Goal: Task Accomplishment & Management: Complete application form

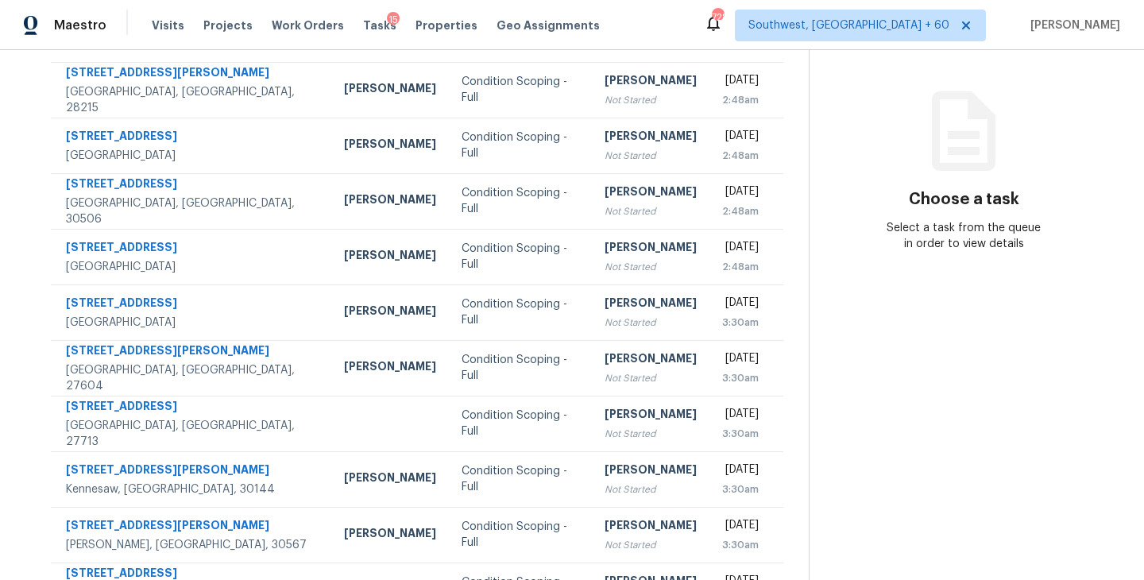
scroll to position [64, 0]
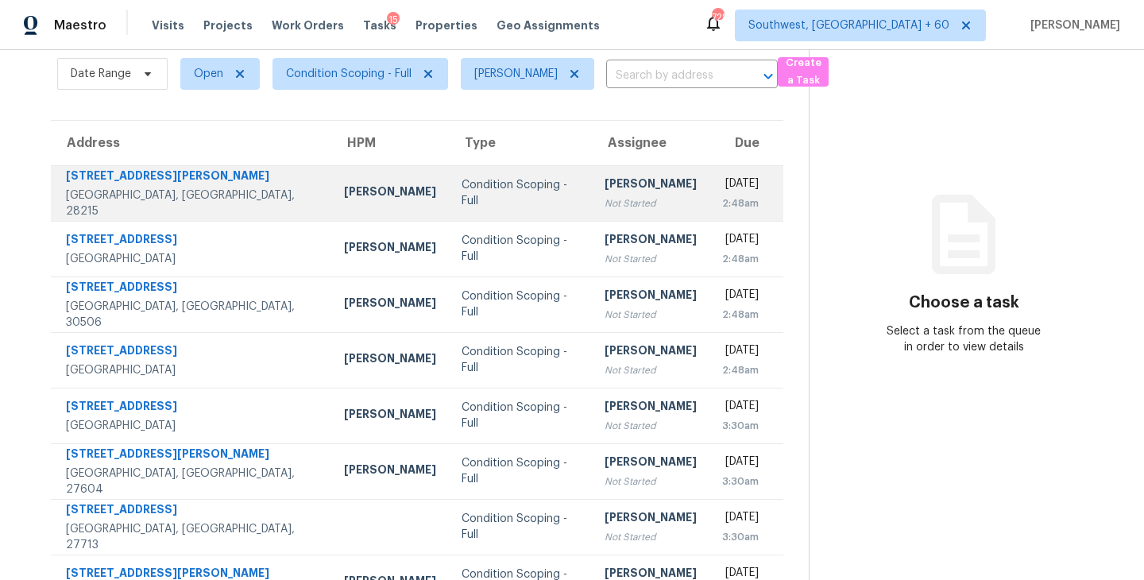
click at [605, 199] on div "Not Started" at bounding box center [651, 203] width 92 height 16
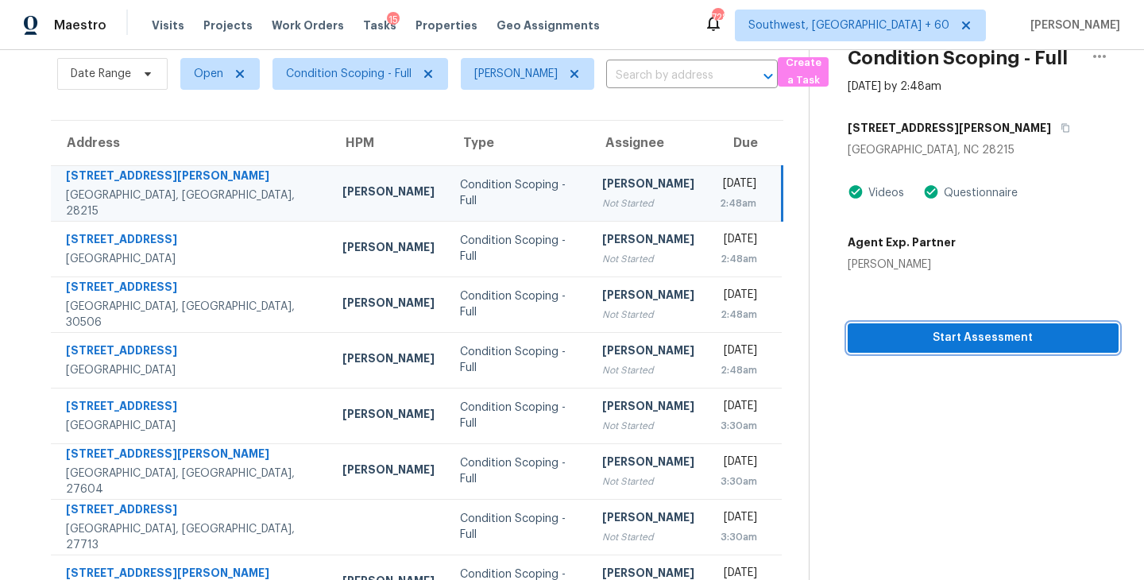
click at [932, 341] on span "Start Assessment" at bounding box center [982, 338] width 245 height 20
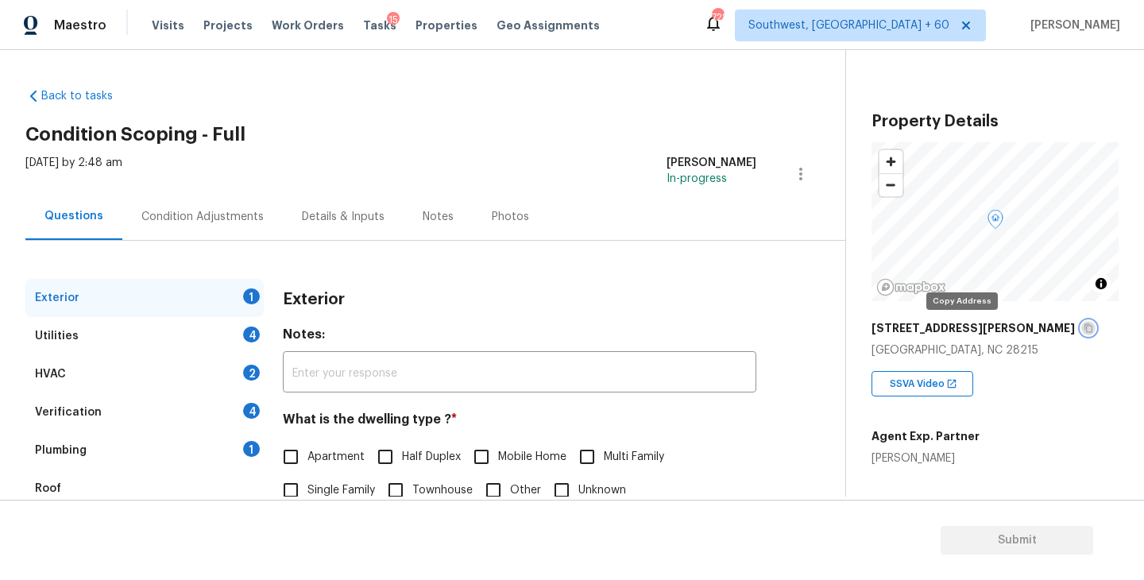
click at [1084, 328] on icon "button" at bounding box center [1089, 328] width 10 height 10
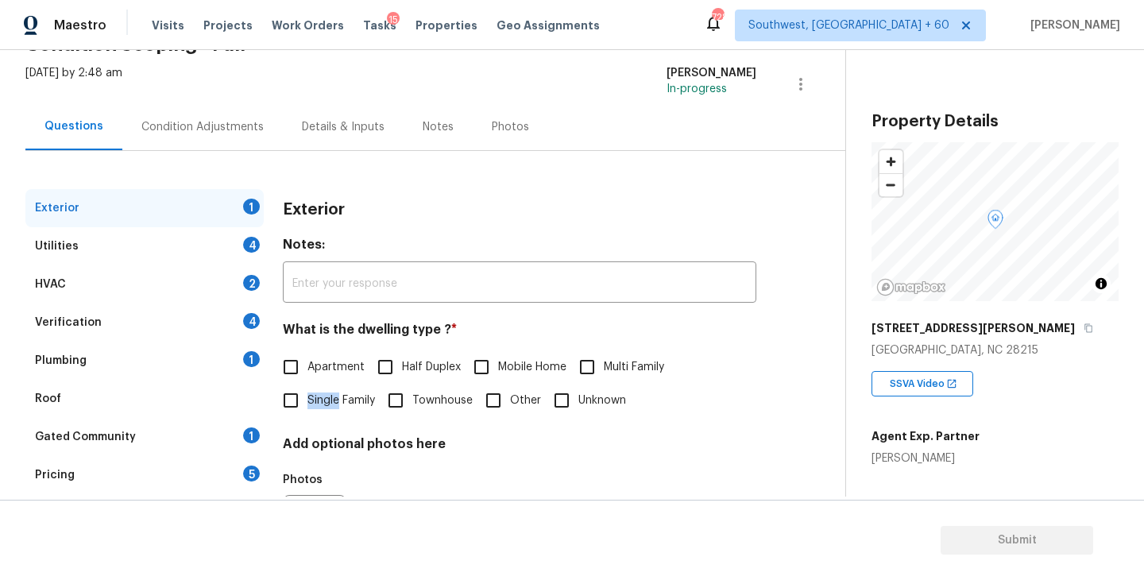
click at [338, 392] on span "Single Family" at bounding box center [341, 400] width 68 height 17
click at [306, 400] on input "Single Family" at bounding box center [290, 400] width 33 height 33
checkbox input "true"
click at [183, 245] on div "Utilities 4" at bounding box center [144, 246] width 238 height 38
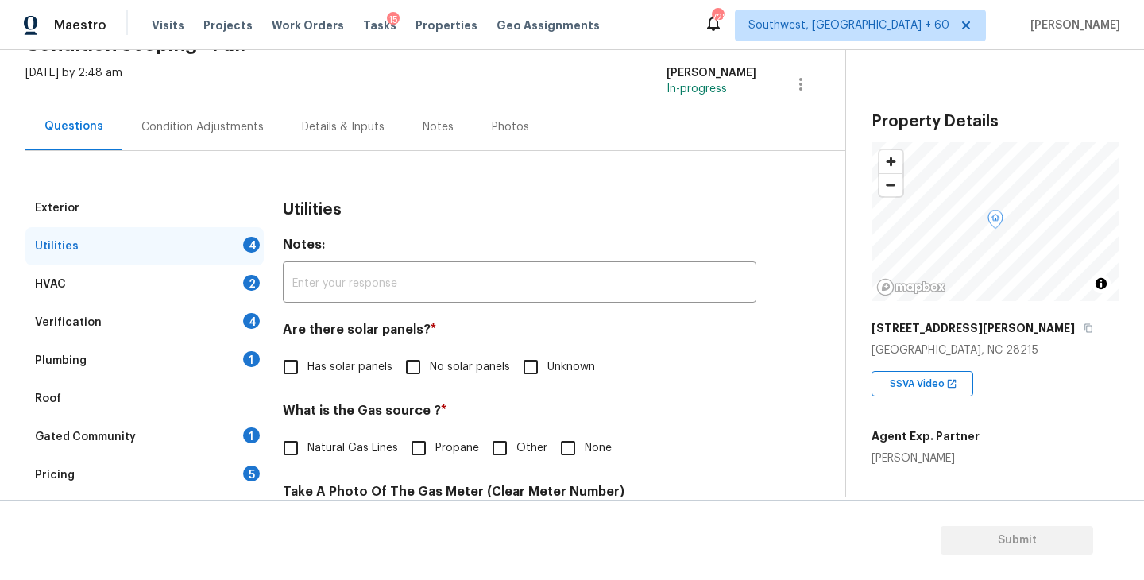
click at [418, 356] on input "No solar panels" at bounding box center [412, 366] width 33 height 33
checkbox input "true"
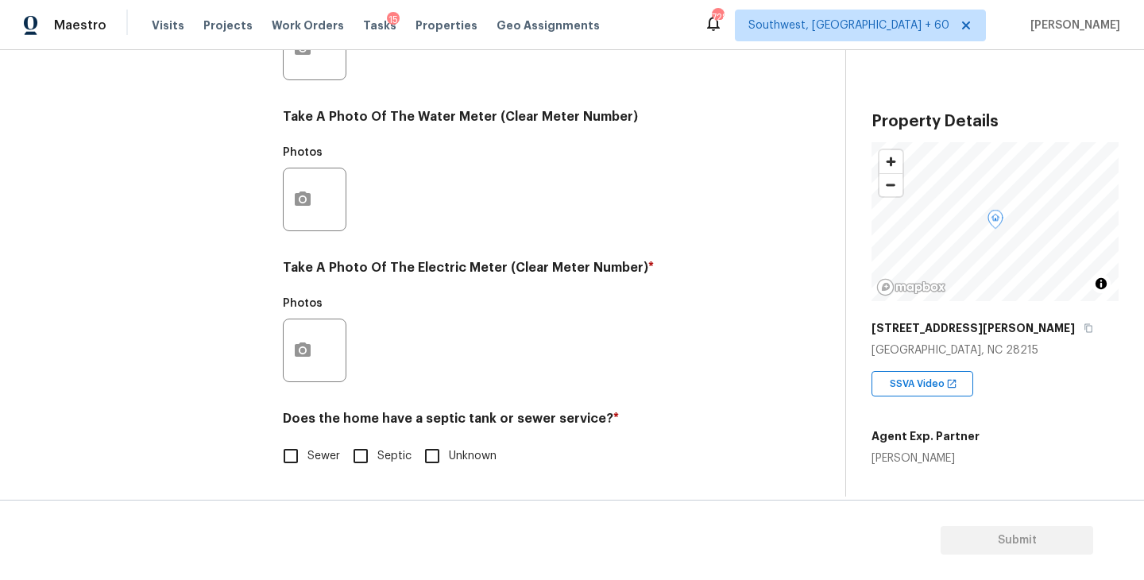
click at [323, 470] on label "Sewer" at bounding box center [307, 455] width 66 height 33
click at [307, 470] on input "Sewer" at bounding box center [290, 455] width 33 height 33
checkbox input "true"
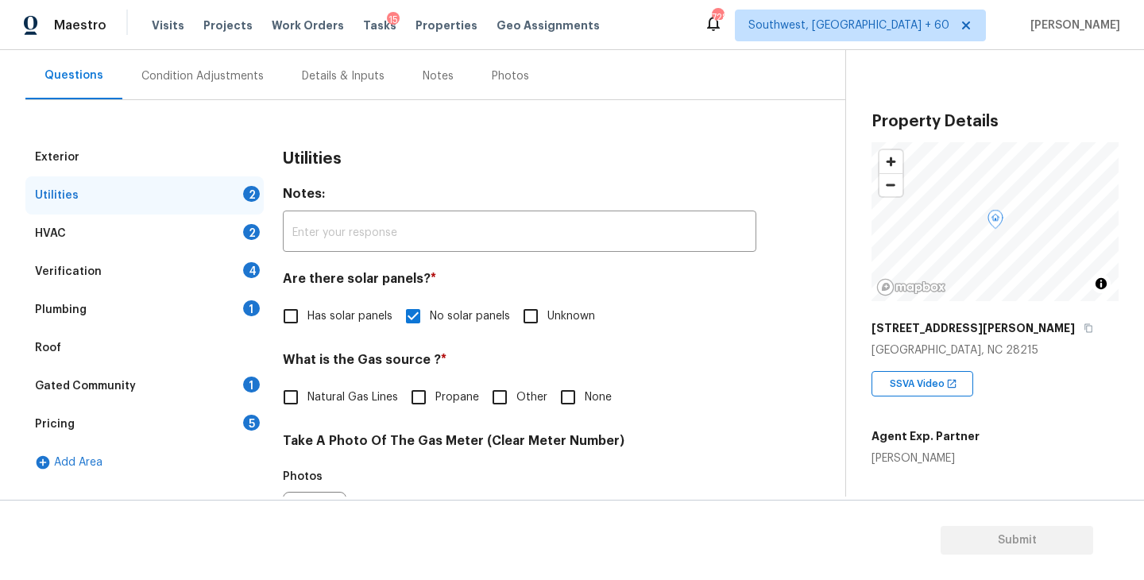
click at [192, 304] on div "Plumbing 1" at bounding box center [144, 310] width 238 height 38
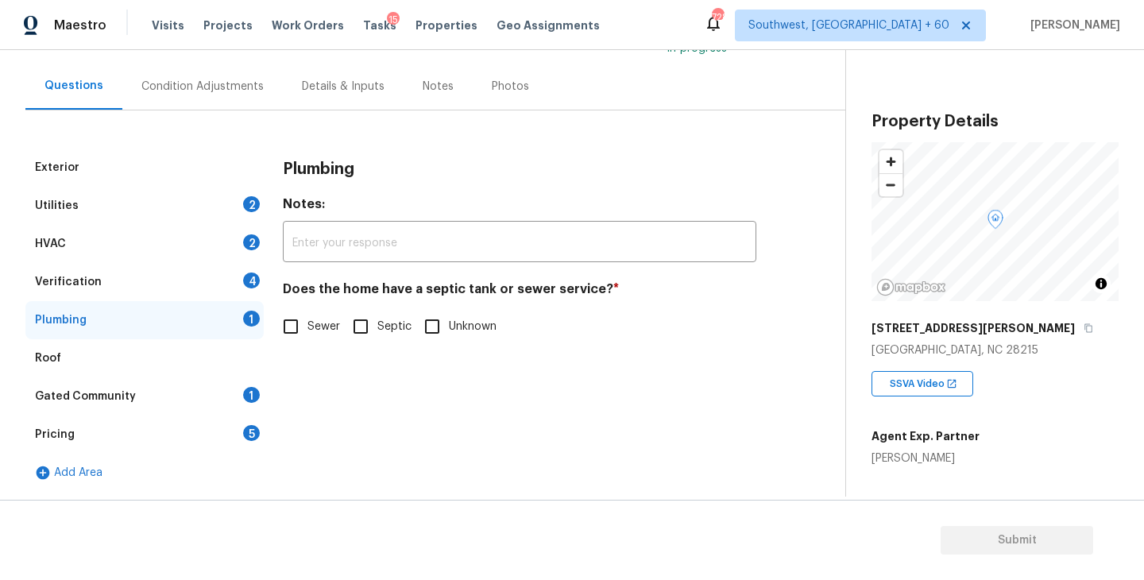
click at [298, 334] on input "Sewer" at bounding box center [290, 326] width 33 height 33
checkbox input "true"
click at [207, 399] on div "Gated Community 1" at bounding box center [144, 396] width 238 height 38
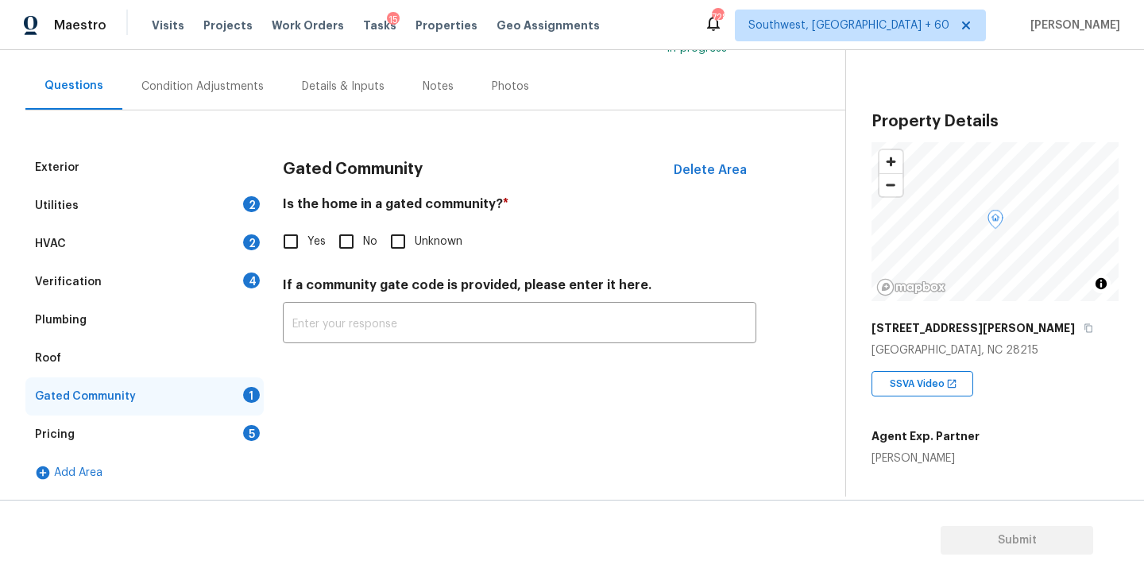
click at [360, 242] on input "No" at bounding box center [346, 241] width 33 height 33
checkbox input "true"
click at [232, 78] on div "Condition Adjustments" at bounding box center [202, 86] width 160 height 47
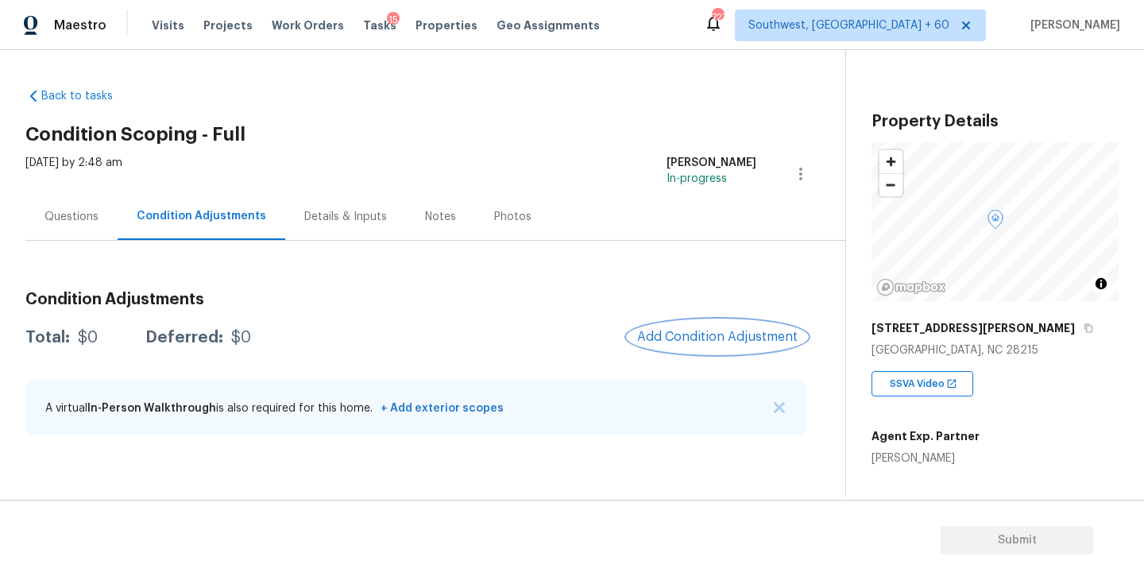
click at [672, 337] on span "Add Condition Adjustment" at bounding box center [717, 337] width 160 height 14
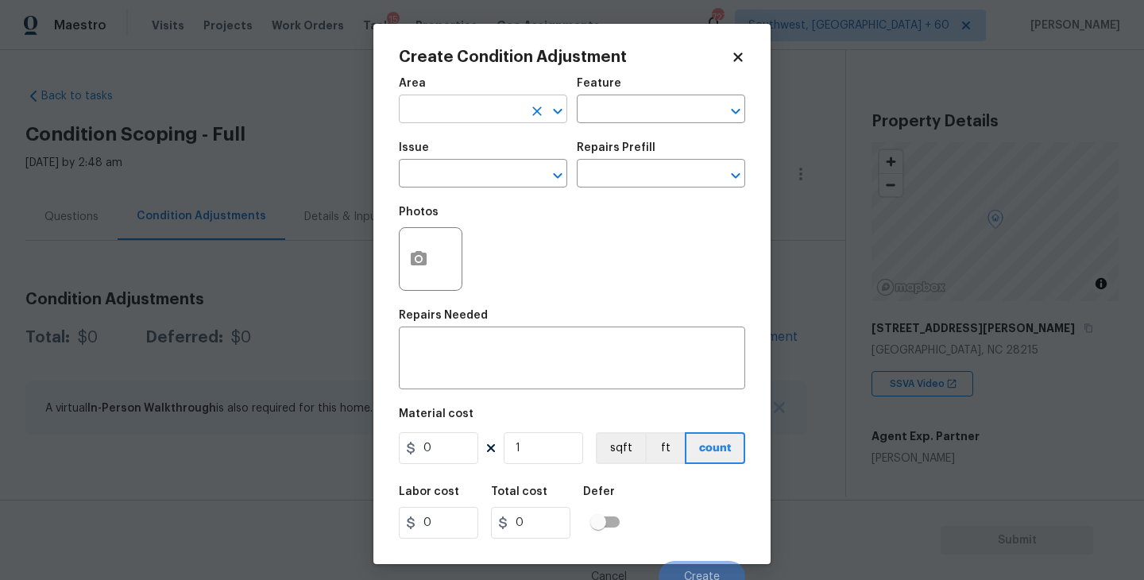
click at [454, 114] on input "text" at bounding box center [461, 111] width 124 height 25
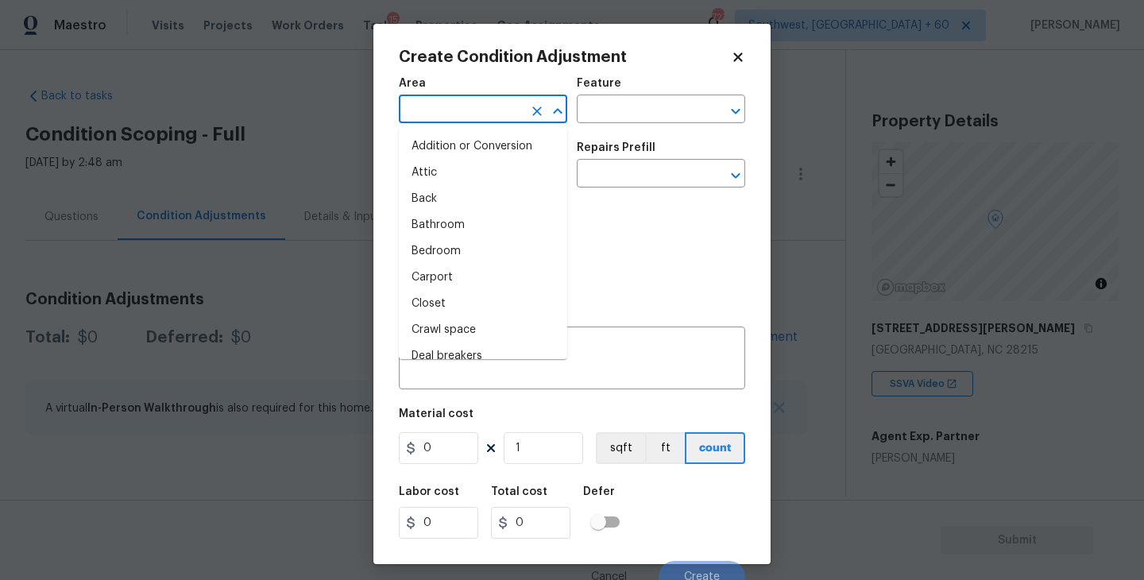
type input "e"
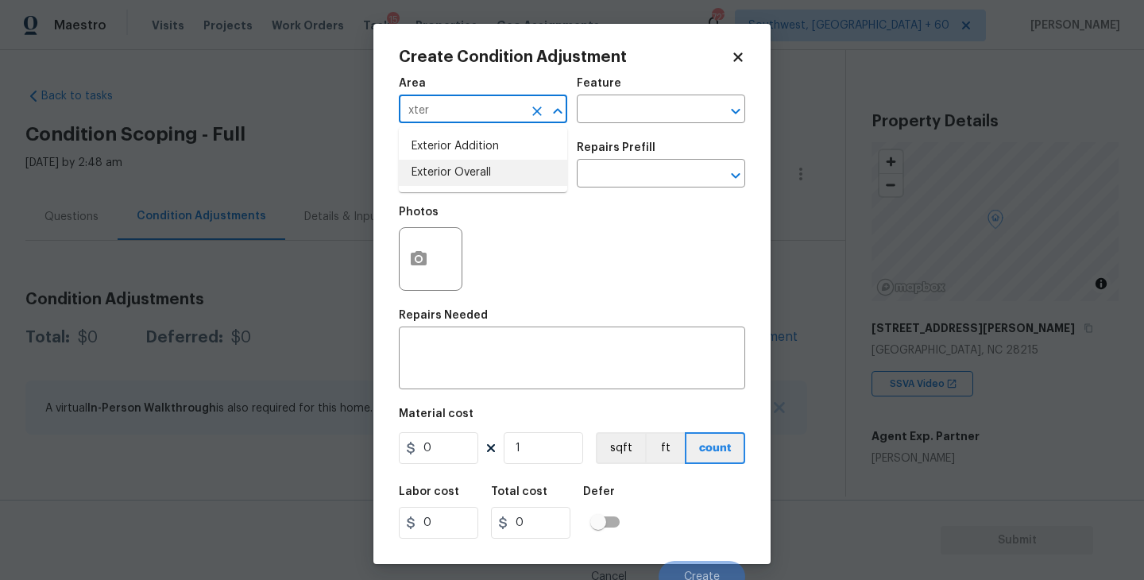
click at [469, 172] on li "Exterior Overall" at bounding box center [483, 173] width 168 height 26
type input "Exterior Overall"
click at [632, 88] on div "Feature" at bounding box center [661, 88] width 168 height 21
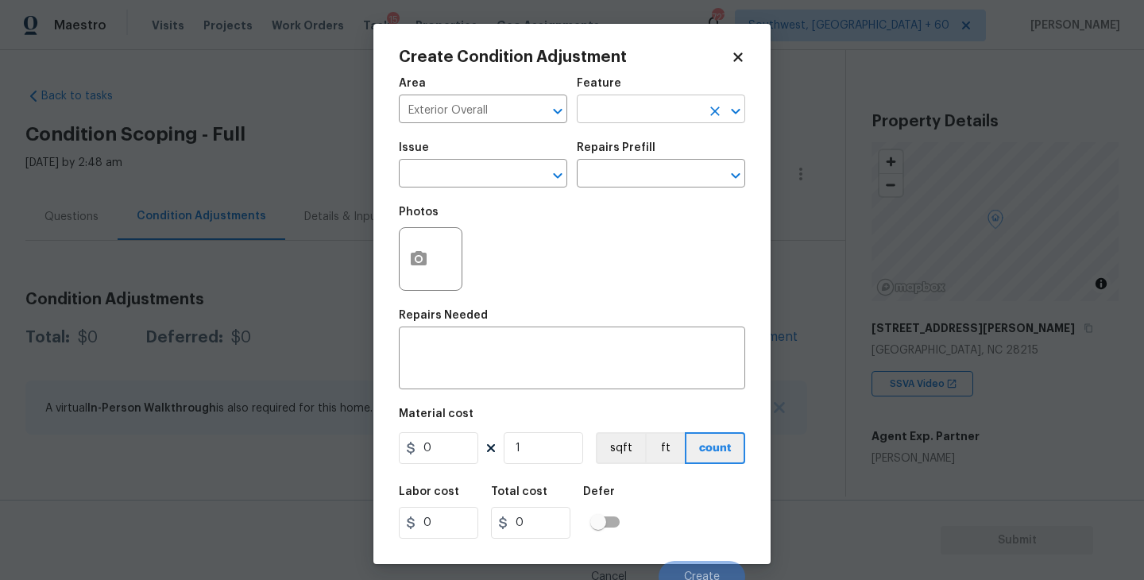
click at [620, 109] on input "text" at bounding box center [639, 111] width 124 height 25
click at [605, 185] on li "Deck" at bounding box center [661, 185] width 168 height 26
type input "Deck"
click at [489, 166] on input "text" at bounding box center [461, 175] width 124 height 25
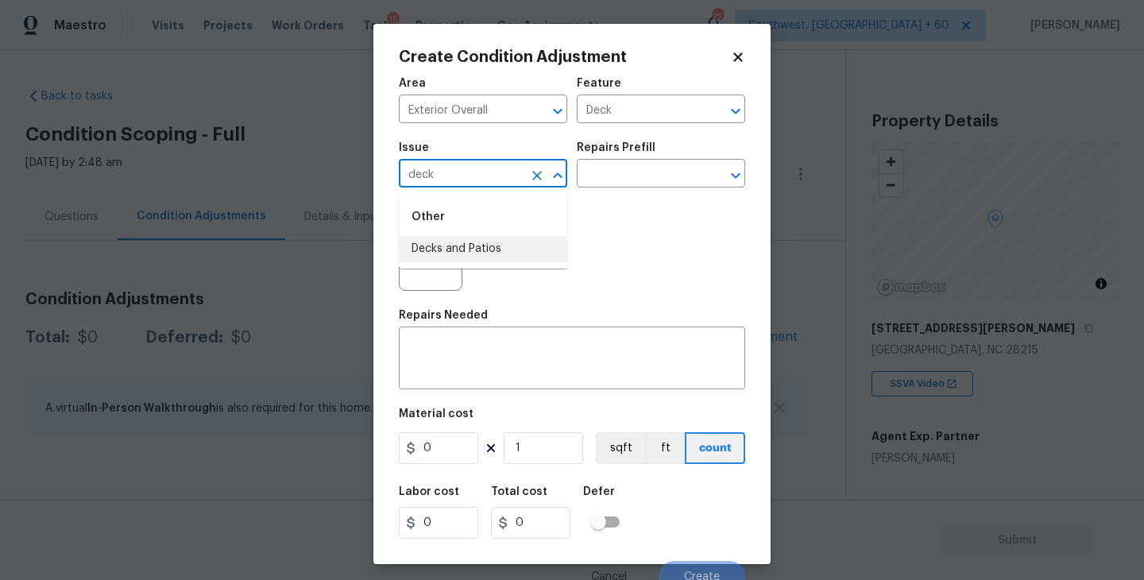
click at [494, 243] on li "Decks and Patios" at bounding box center [483, 249] width 168 height 26
type input "Decks and Patios"
click at [470, 343] on div "x ​" at bounding box center [572, 360] width 346 height 59
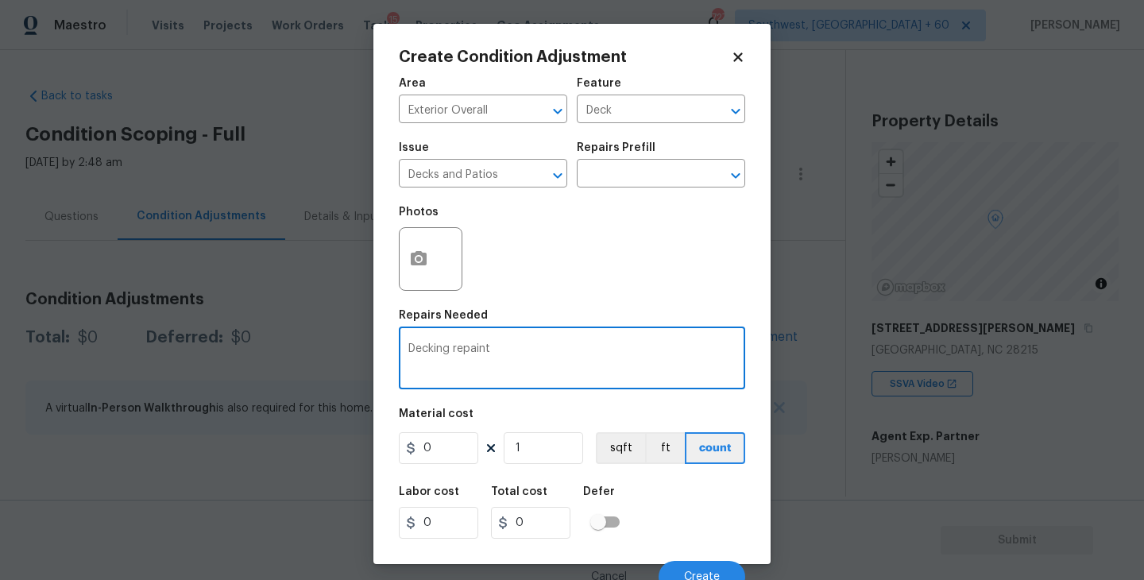
type textarea "Decking repaint"
click at [404, 458] on input "0" at bounding box center [438, 448] width 79 height 32
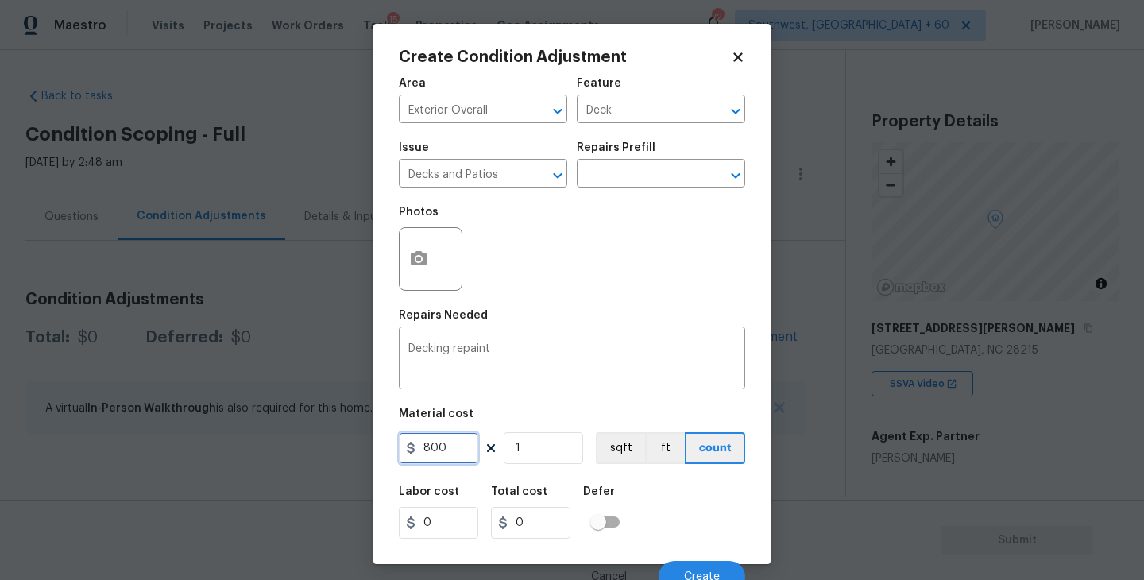
type input "800"
click at [413, 280] on button "button" at bounding box center [419, 259] width 38 height 62
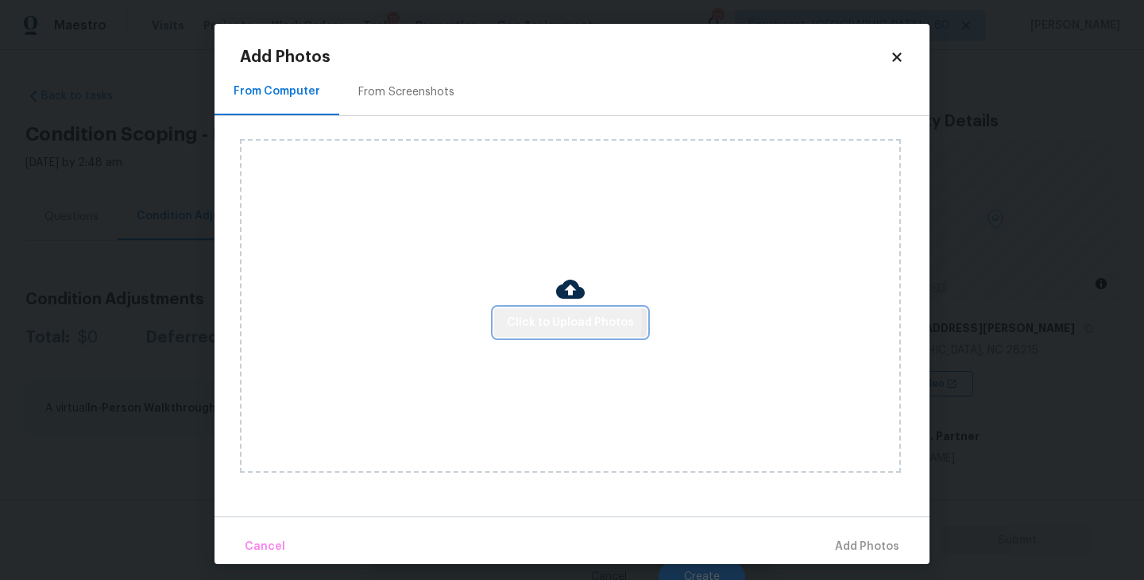
click at [513, 319] on span "Click to Upload Photos" at bounding box center [570, 323] width 127 height 20
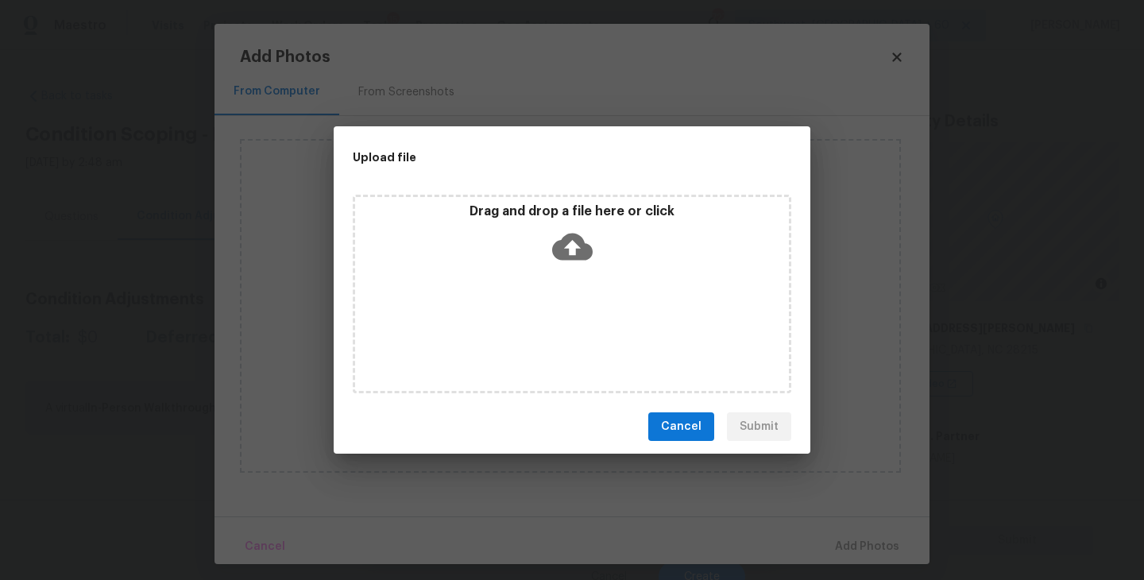
click at [535, 297] on div "Drag and drop a file here or click" at bounding box center [572, 294] width 439 height 199
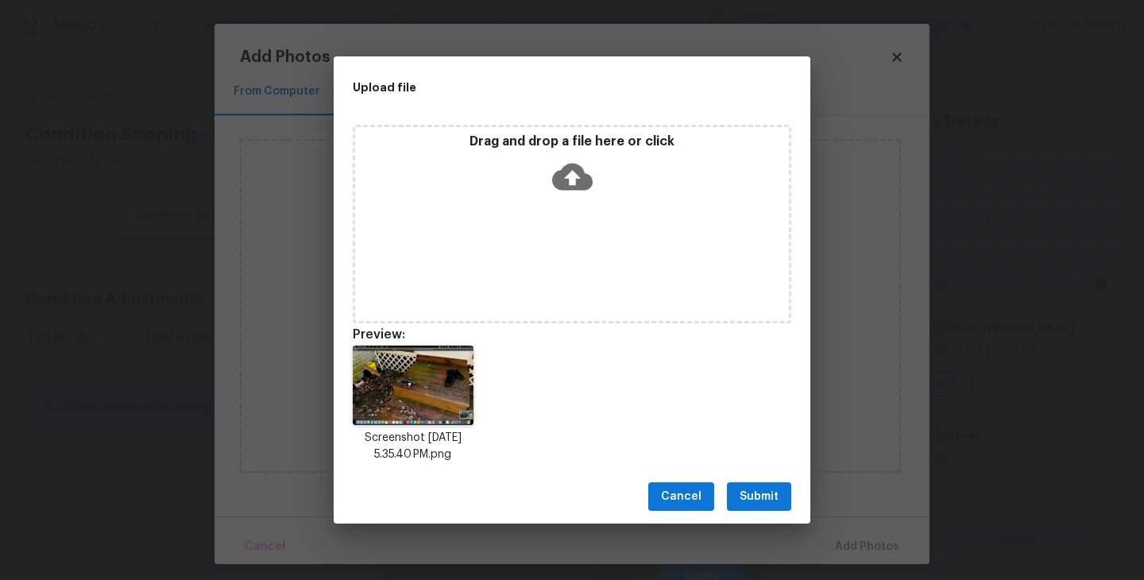
click at [755, 504] on span "Submit" at bounding box center [759, 497] width 39 height 20
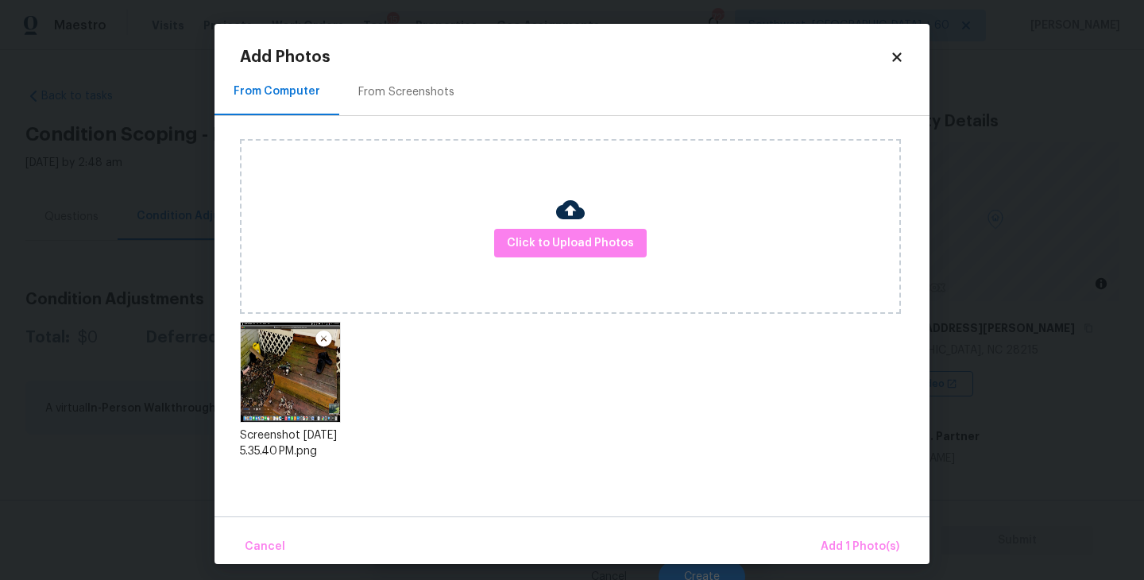
click at [826, 527] on div "Cancel Add 1 Photo(s)" at bounding box center [572, 540] width 715 height 48
click at [834, 539] on span "Add 1 Photo(s)" at bounding box center [860, 547] width 79 height 20
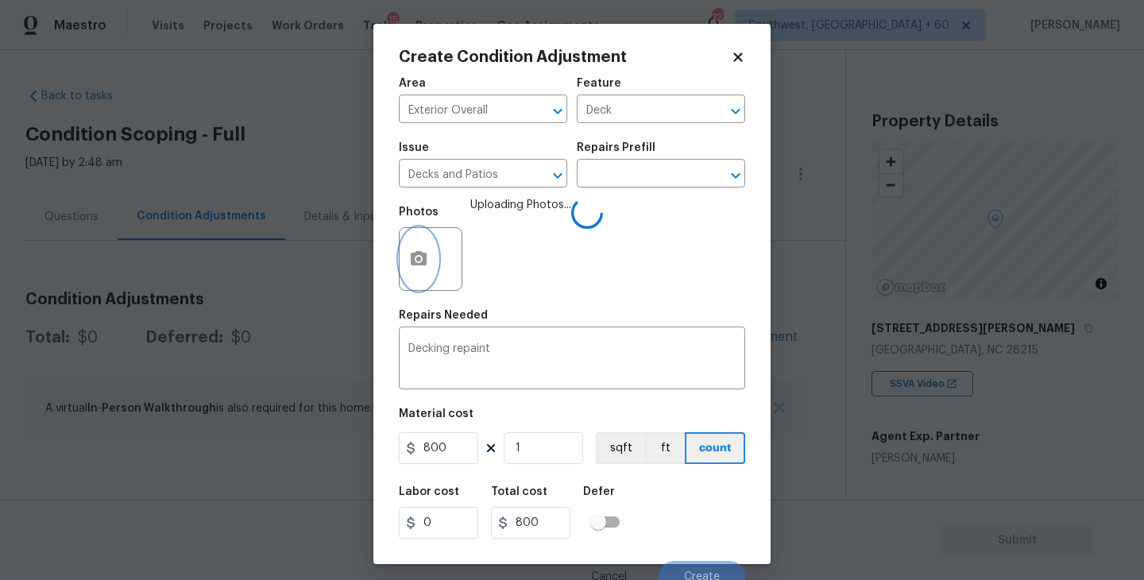
scroll to position [14, 0]
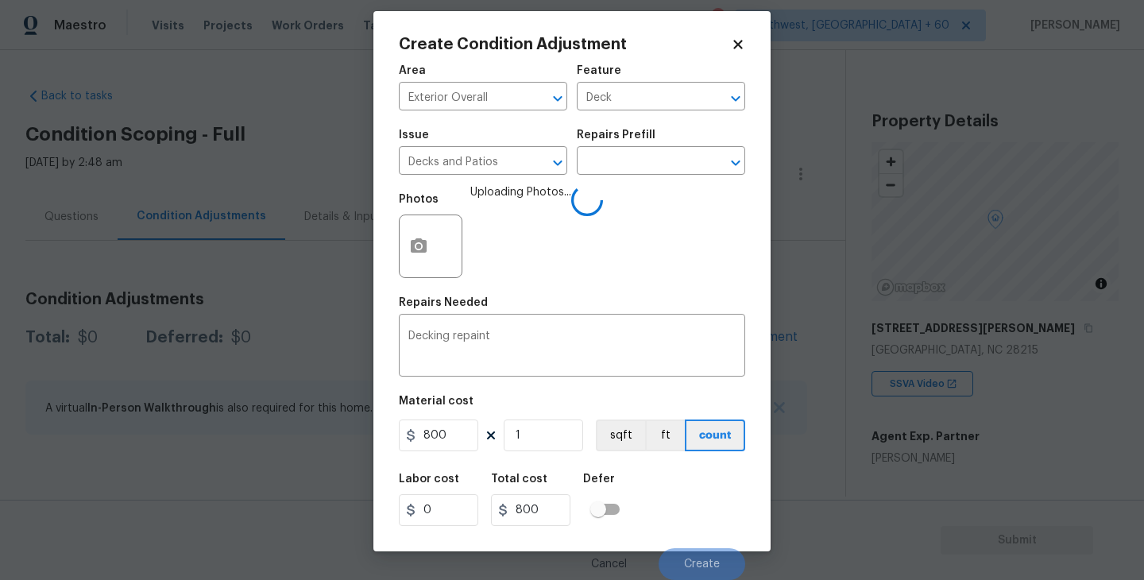
click at [657, 504] on div "Labor cost 0 Total cost 800 Defer" at bounding box center [572, 500] width 346 height 72
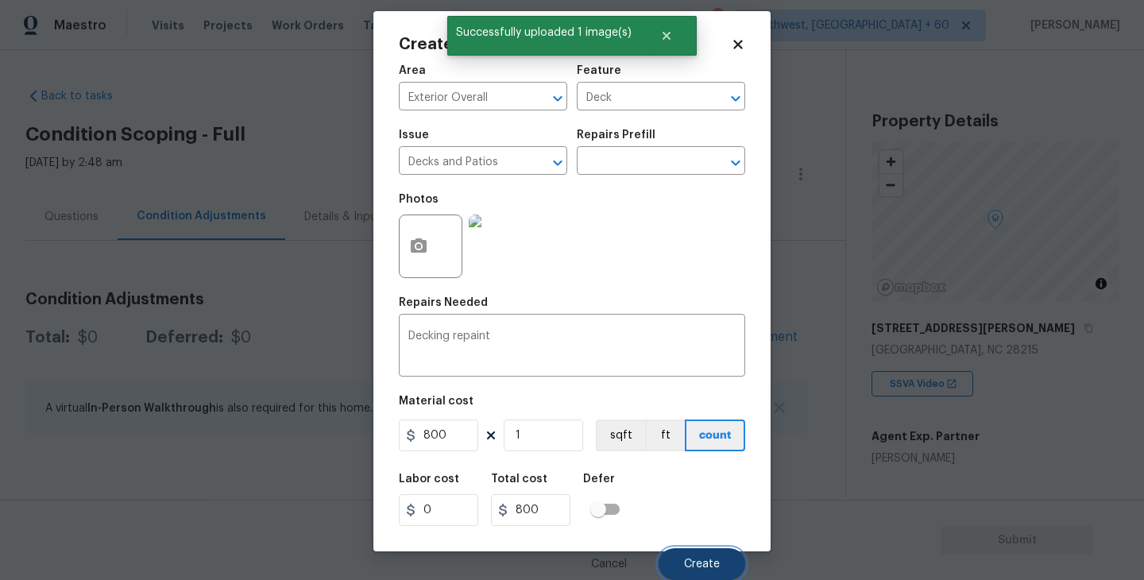
click at [694, 548] on button "Create" at bounding box center [702, 564] width 87 height 32
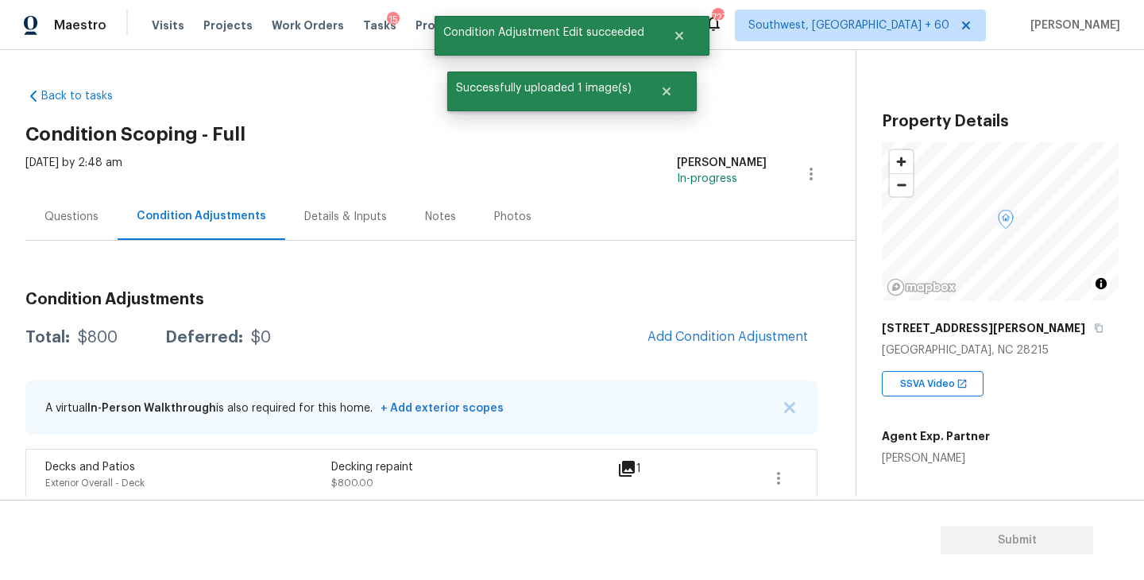
scroll to position [16, 0]
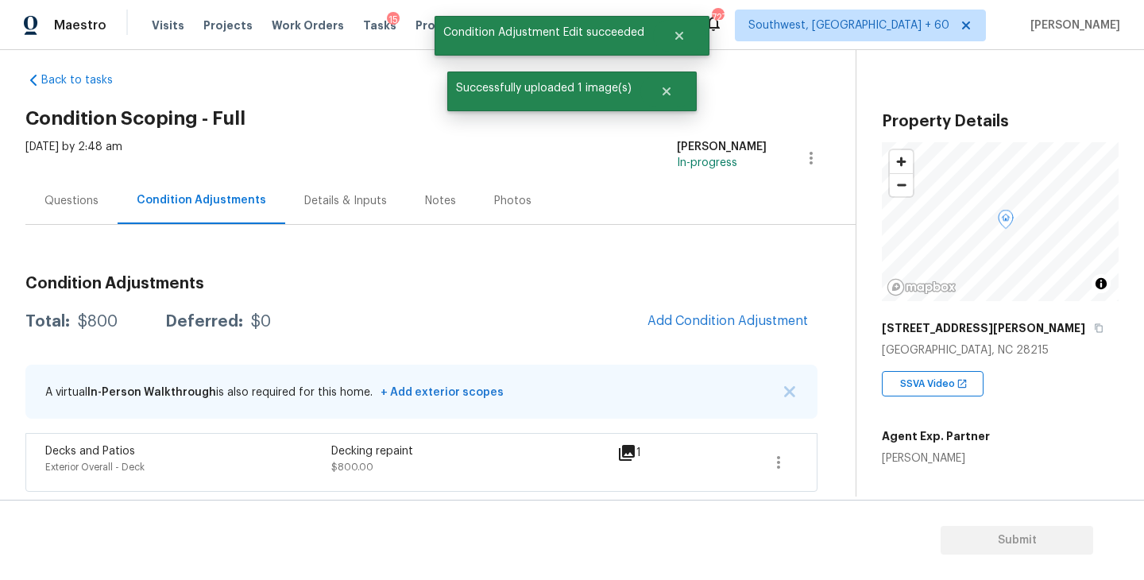
click at [79, 195] on div "Questions" at bounding box center [71, 201] width 54 height 16
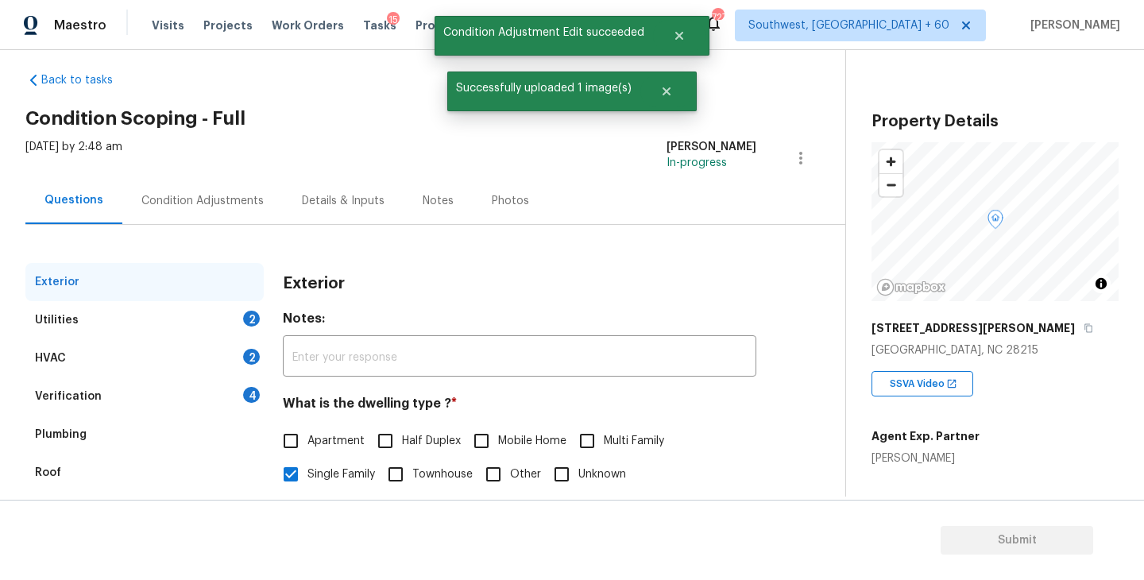
scroll to position [185, 0]
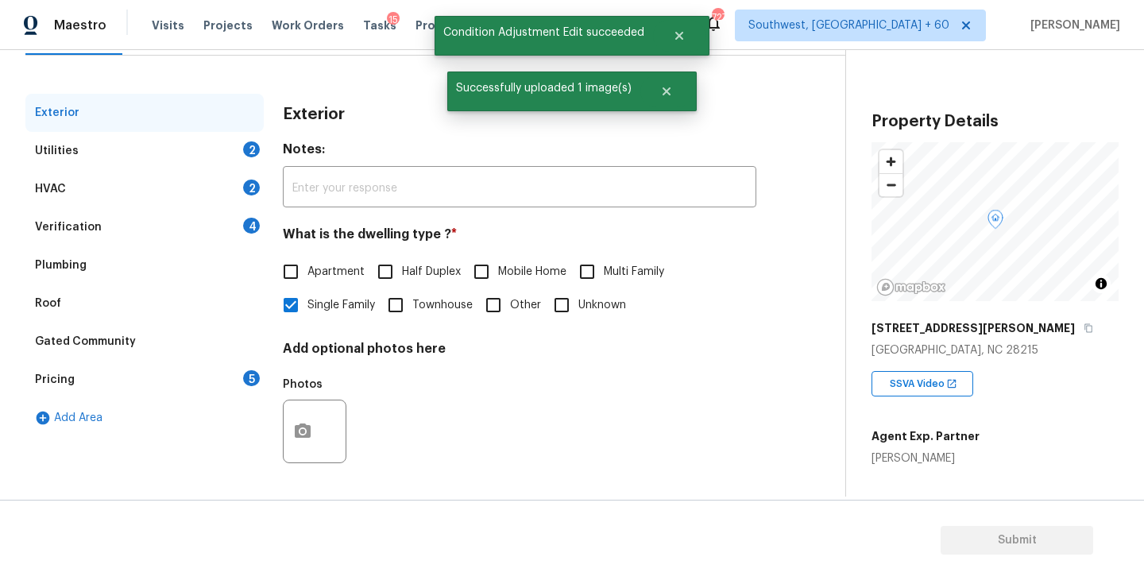
click at [79, 380] on div "Pricing 5" at bounding box center [144, 380] width 238 height 38
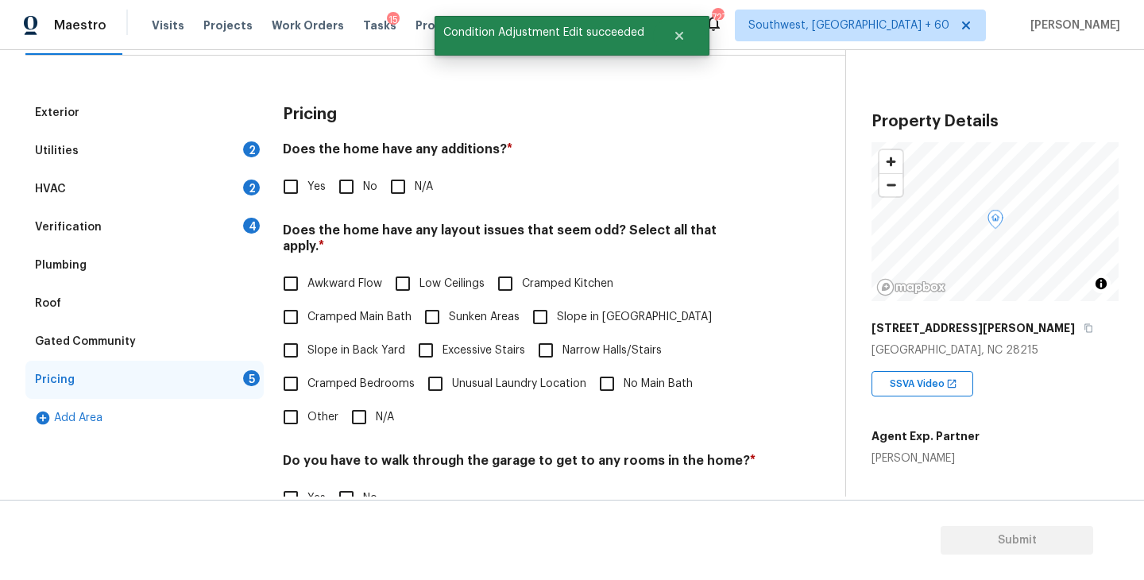
click at [301, 187] on input "Yes" at bounding box center [290, 186] width 33 height 33
checkbox input "true"
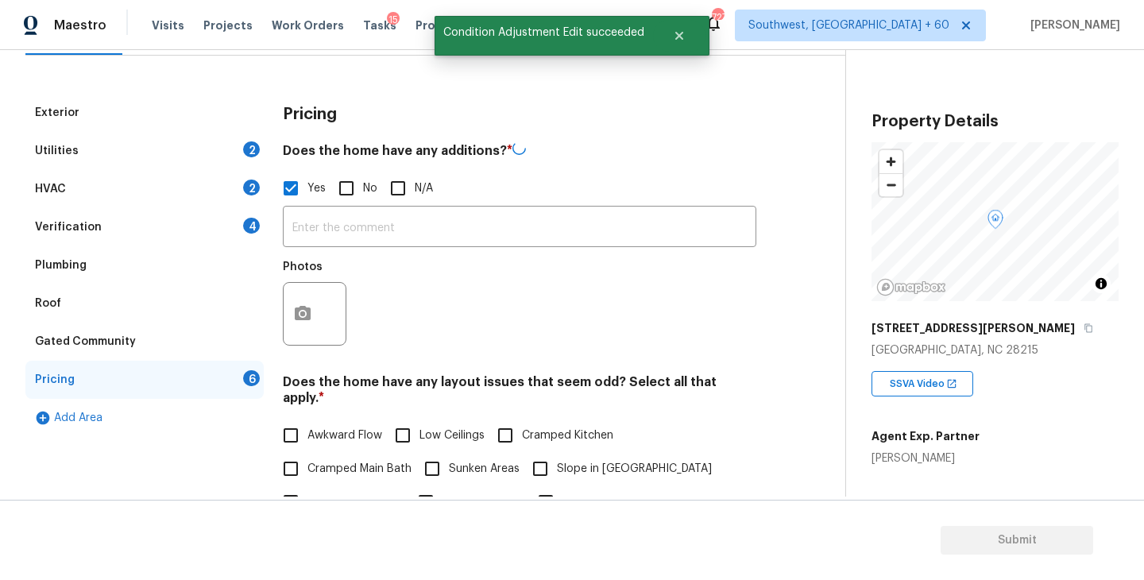
click at [359, 254] on div "Photos" at bounding box center [520, 303] width 474 height 103
click at [374, 228] on input "text" at bounding box center [520, 226] width 474 height 37
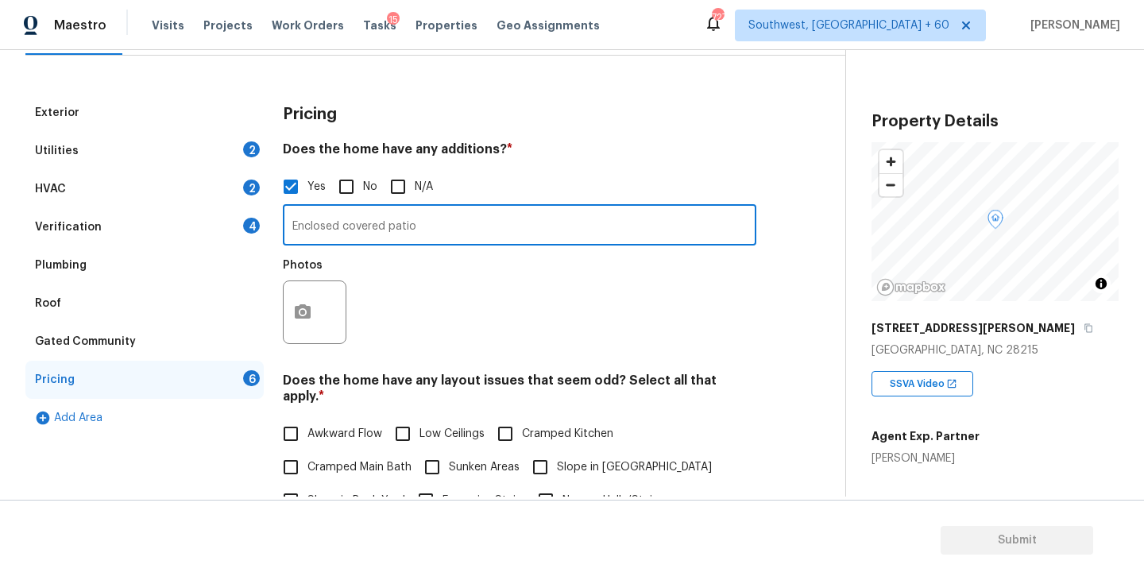
type input "Enclosed covered patio"
click at [309, 315] on icon "button" at bounding box center [303, 311] width 16 height 14
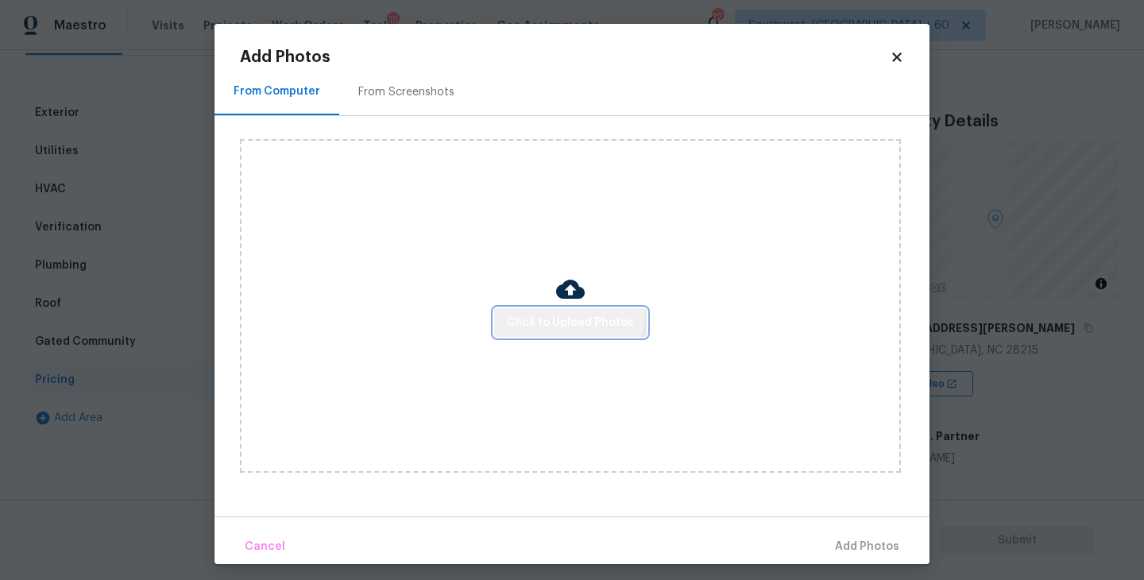
click at [562, 313] on span "Click to Upload Photos" at bounding box center [570, 323] width 127 height 20
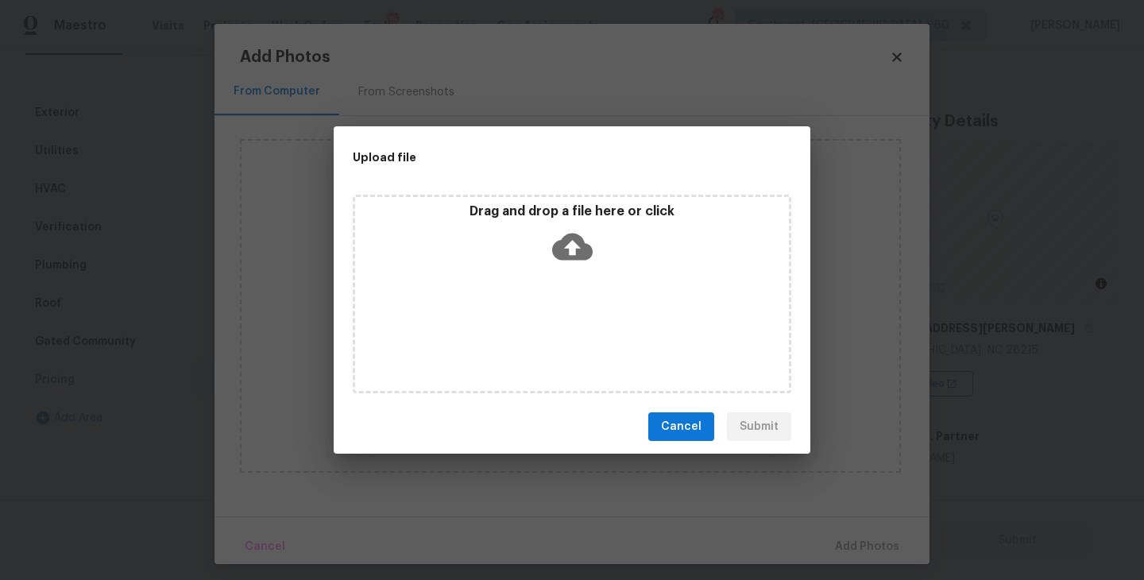
click at [572, 265] on icon at bounding box center [572, 246] width 41 height 41
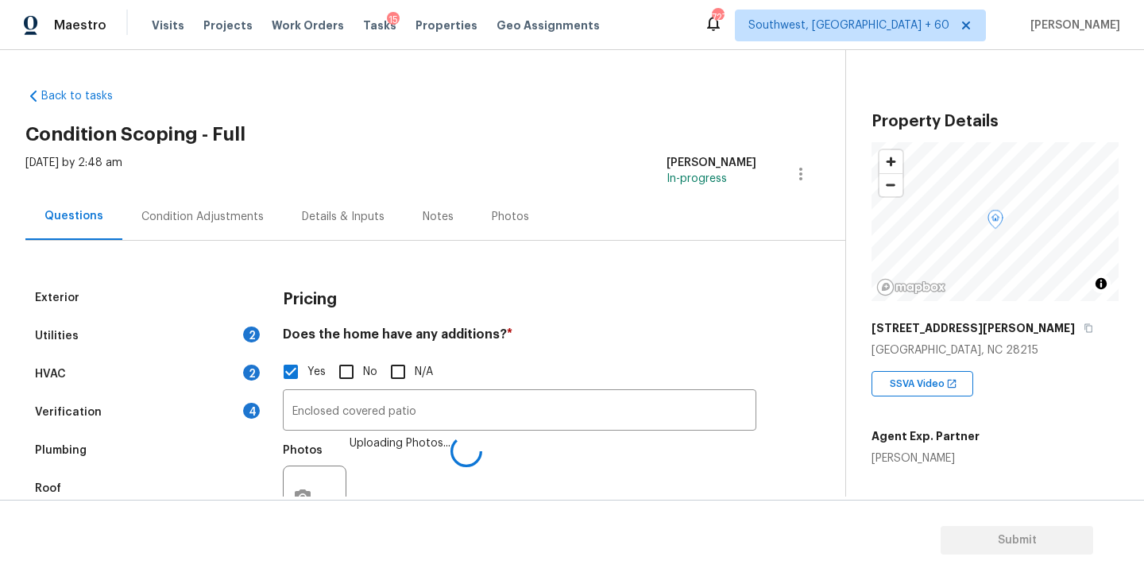
scroll to position [158, 0]
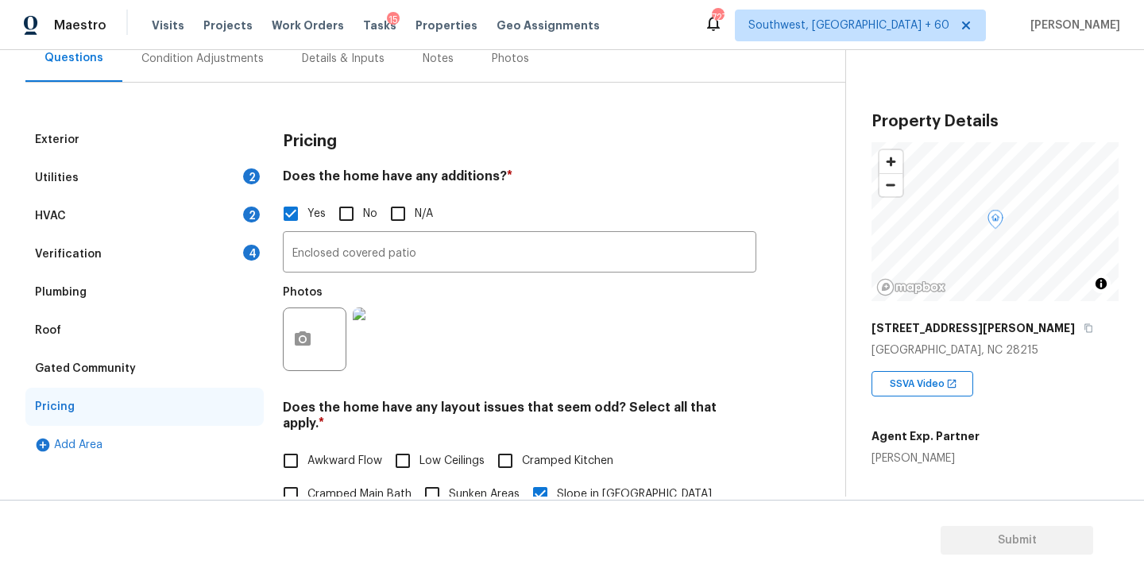
click at [154, 197] on div "HVAC 2" at bounding box center [144, 216] width 238 height 38
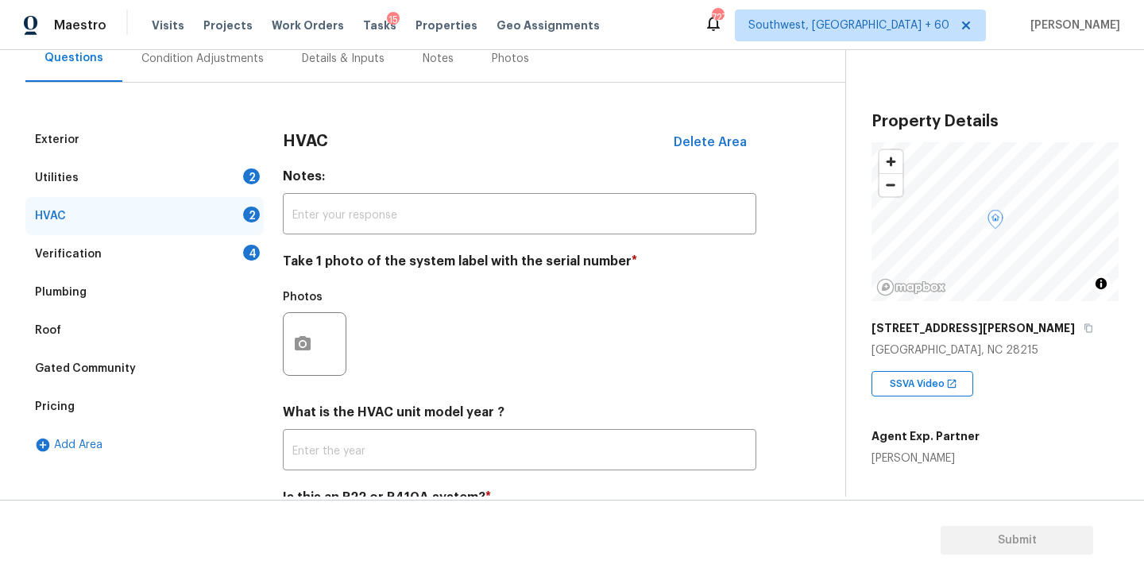
scroll to position [220, 0]
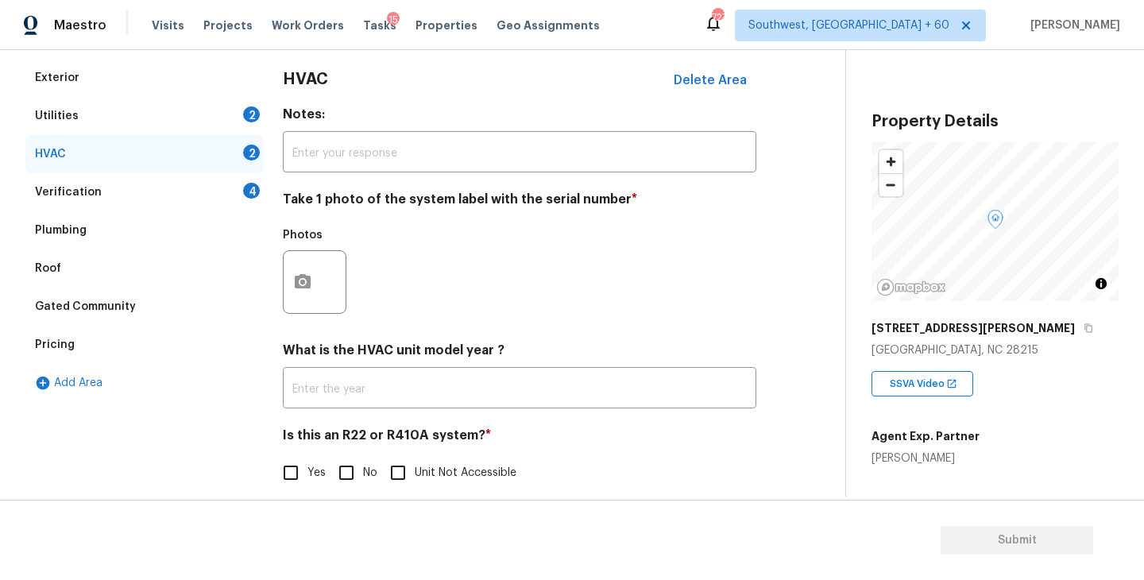
click at [157, 111] on div "Utilities 2" at bounding box center [144, 116] width 238 height 38
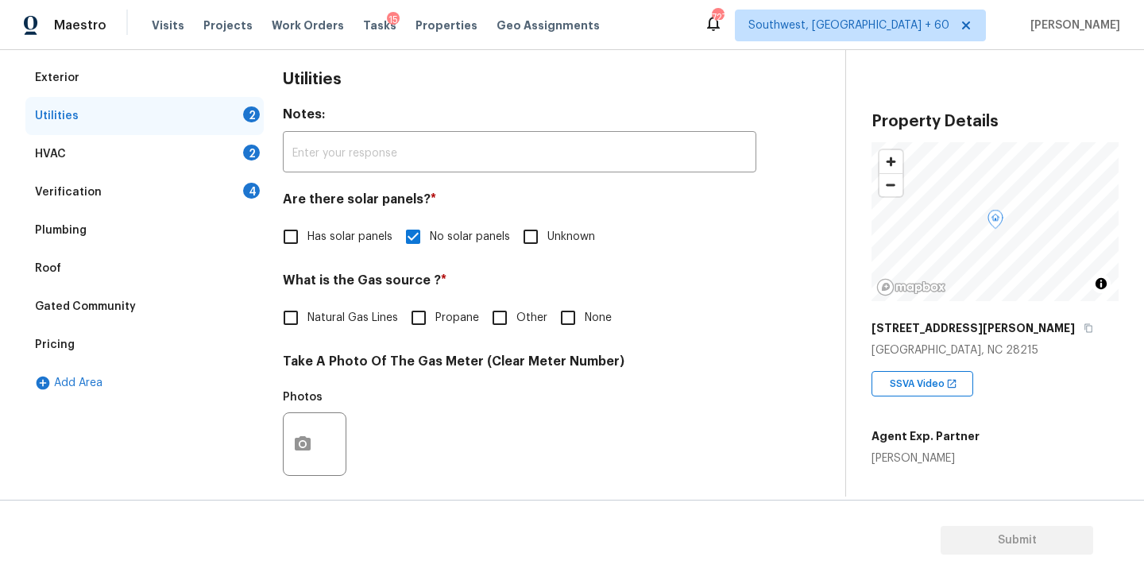
scroll to position [299, 0]
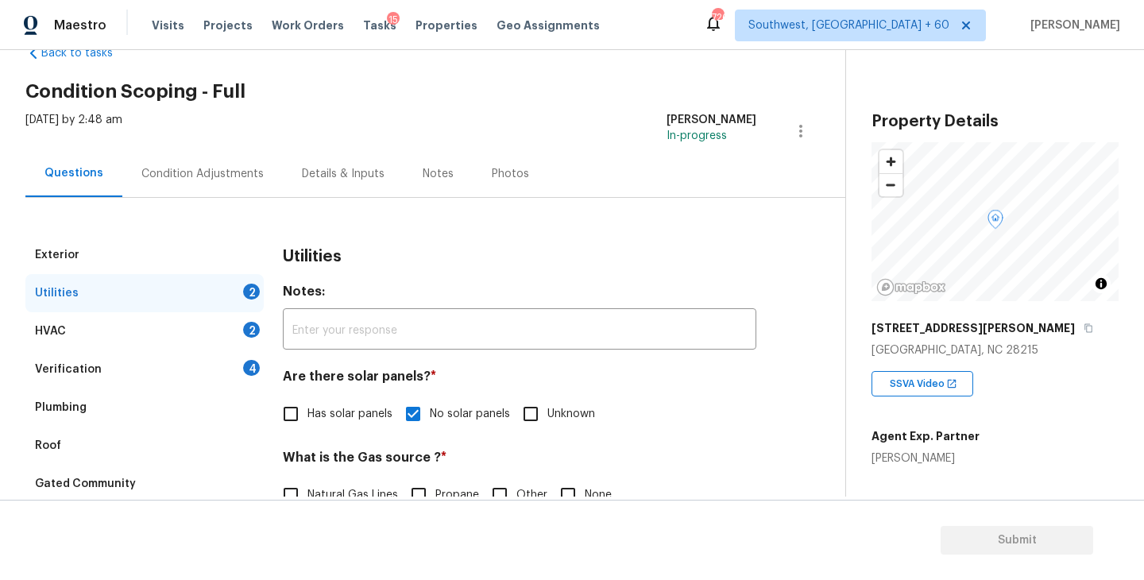
click at [221, 175] on div "Condition Adjustments" at bounding box center [202, 174] width 122 height 16
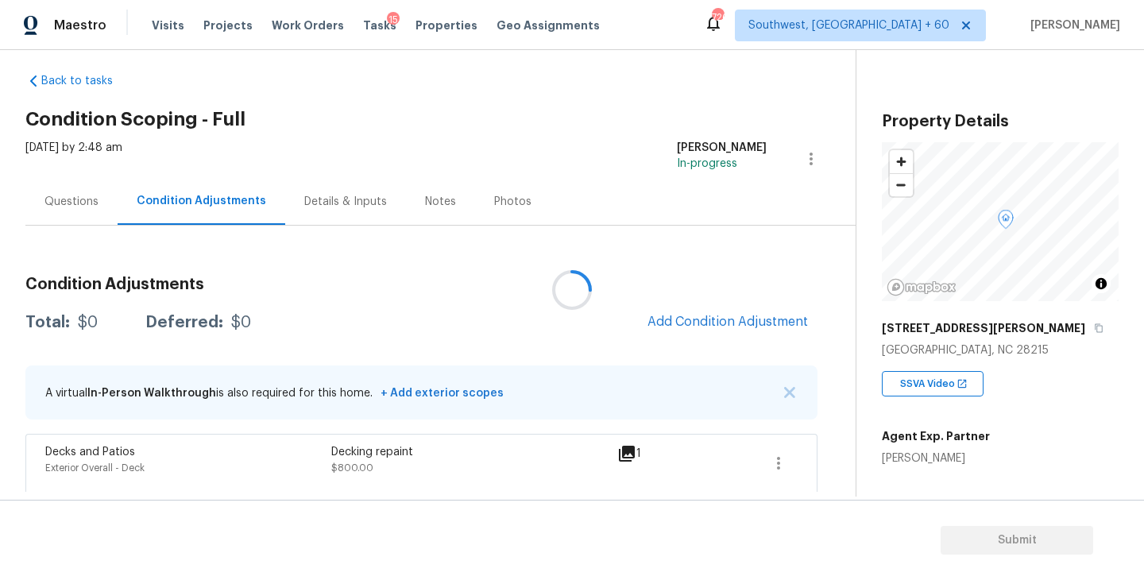
scroll to position [16, 0]
click at [769, 327] on span "Add Condition Adjustment" at bounding box center [728, 321] width 160 height 14
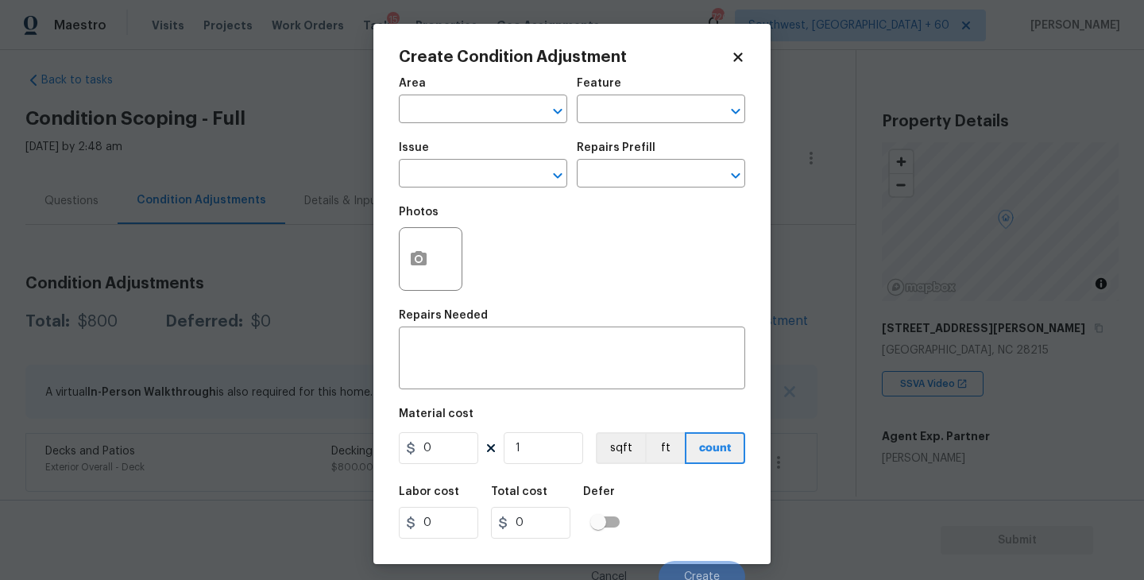
click at [489, 126] on span "Area ​" at bounding box center [483, 100] width 168 height 64
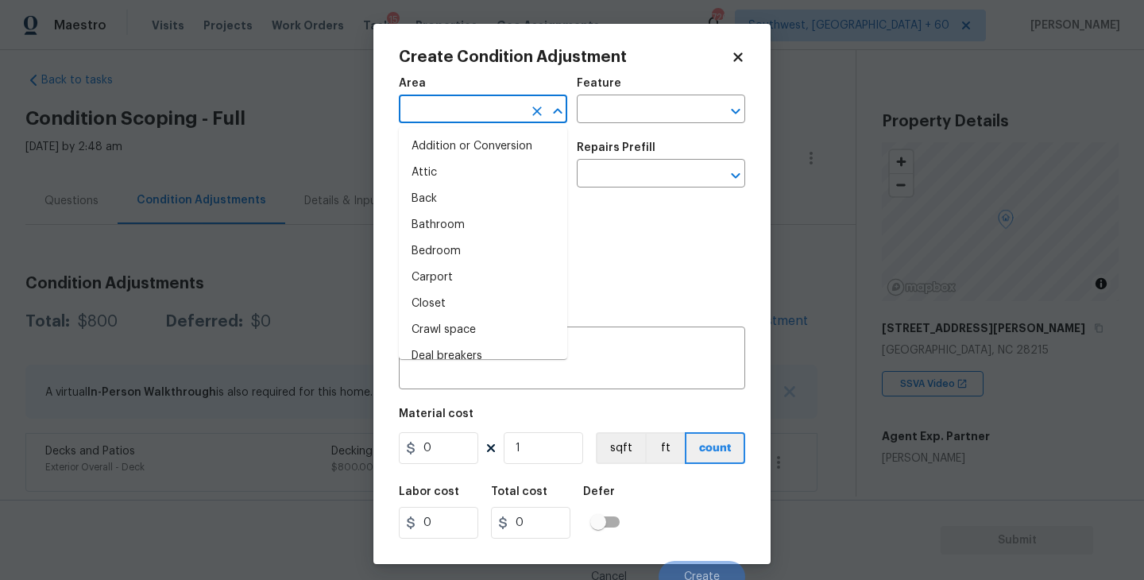
click at [480, 118] on input "text" at bounding box center [461, 111] width 124 height 25
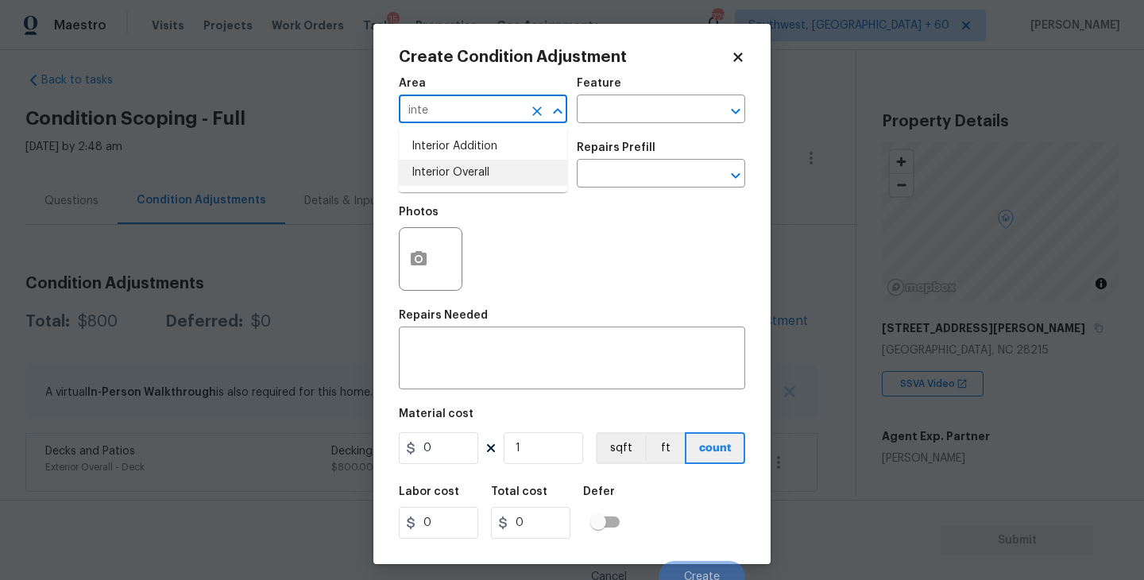
click at [490, 171] on li "Interior Overall" at bounding box center [483, 173] width 168 height 26
type input "Interior Overall"
click at [621, 100] on input "text" at bounding box center [639, 111] width 124 height 25
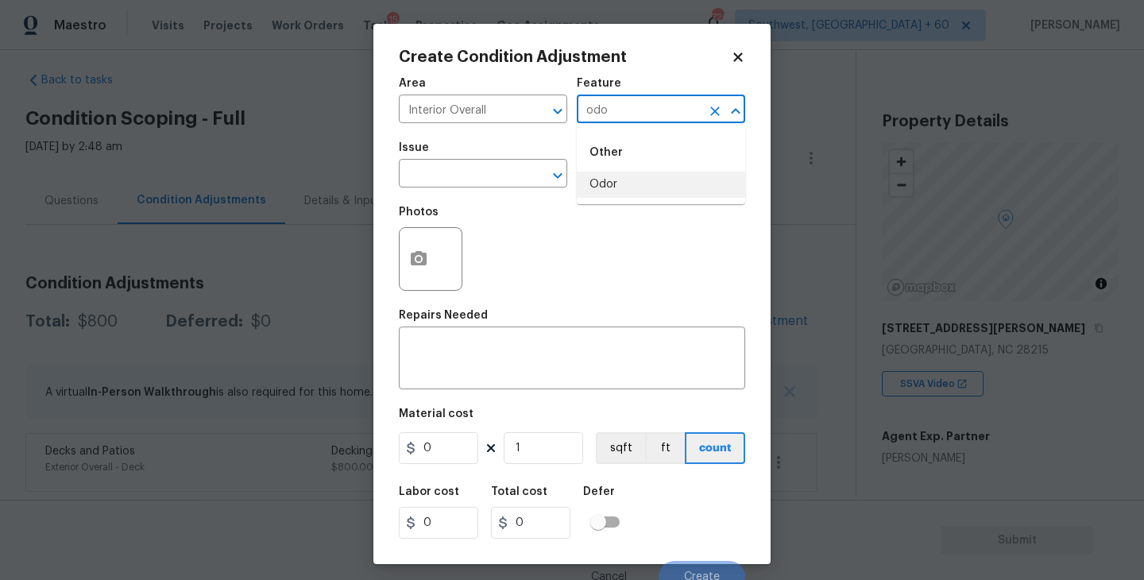
click at [621, 184] on li "Odor" at bounding box center [661, 185] width 168 height 26
drag, startPoint x: 525, startPoint y: 184, endPoint x: 511, endPoint y: 184, distance: 14.3
click at [511, 184] on div "​" at bounding box center [483, 175] width 168 height 25
type input "Odor"
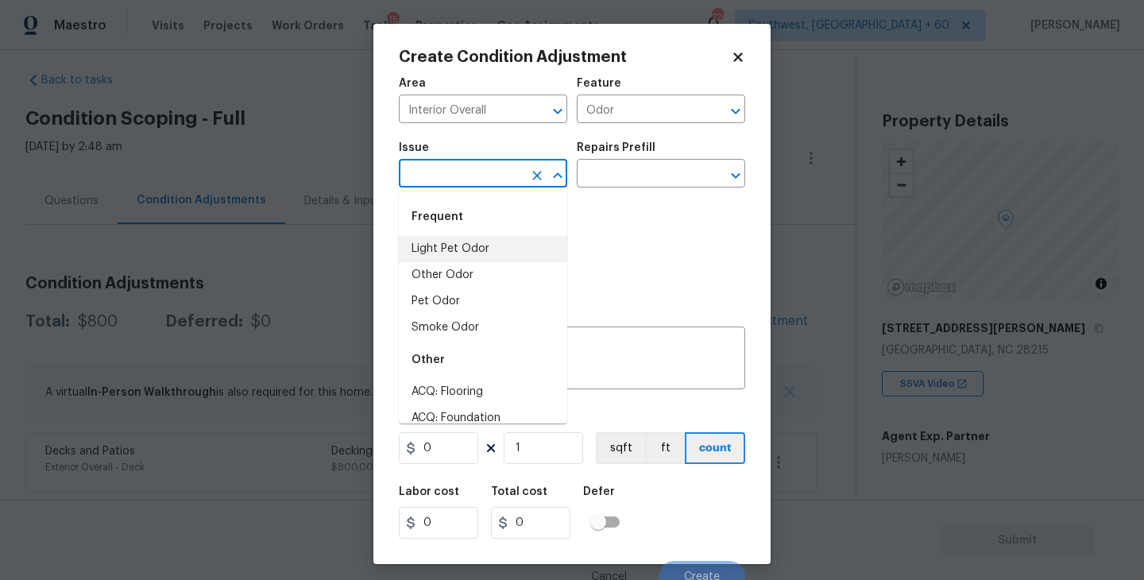
click at [509, 252] on li "Light Pet Odor" at bounding box center [483, 249] width 168 height 26
type input "Light Pet Odor"
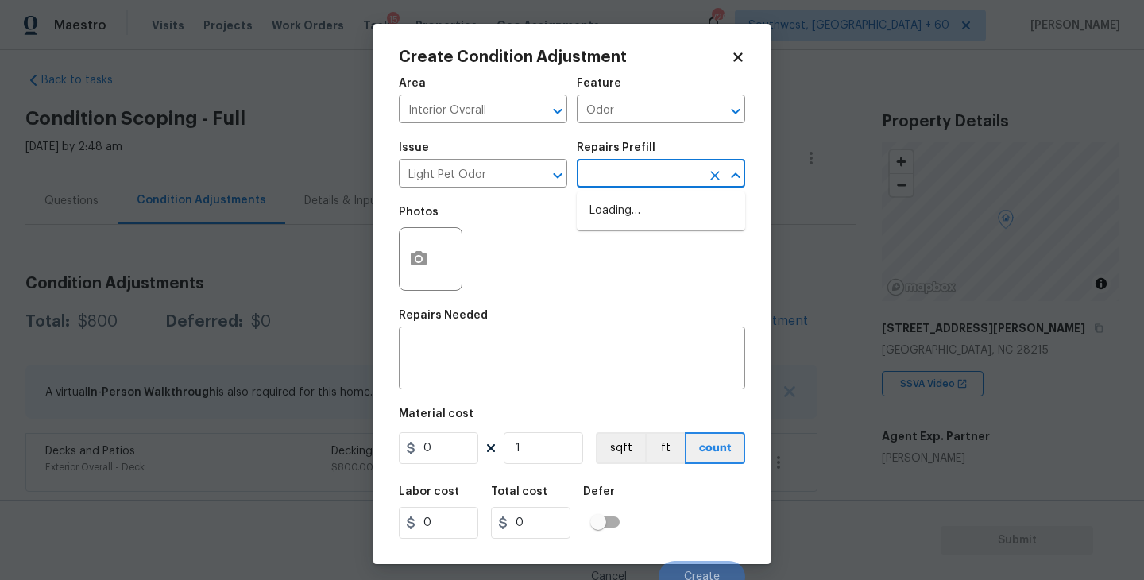
click at [626, 171] on input "text" at bounding box center [639, 175] width 124 height 25
click at [632, 222] on li "Acquisition Scope: 1-2 pets present $575.00" at bounding box center [661, 219] width 168 height 43
type textarea "Acquisition Scope: 1-2 pets present"
type input "575"
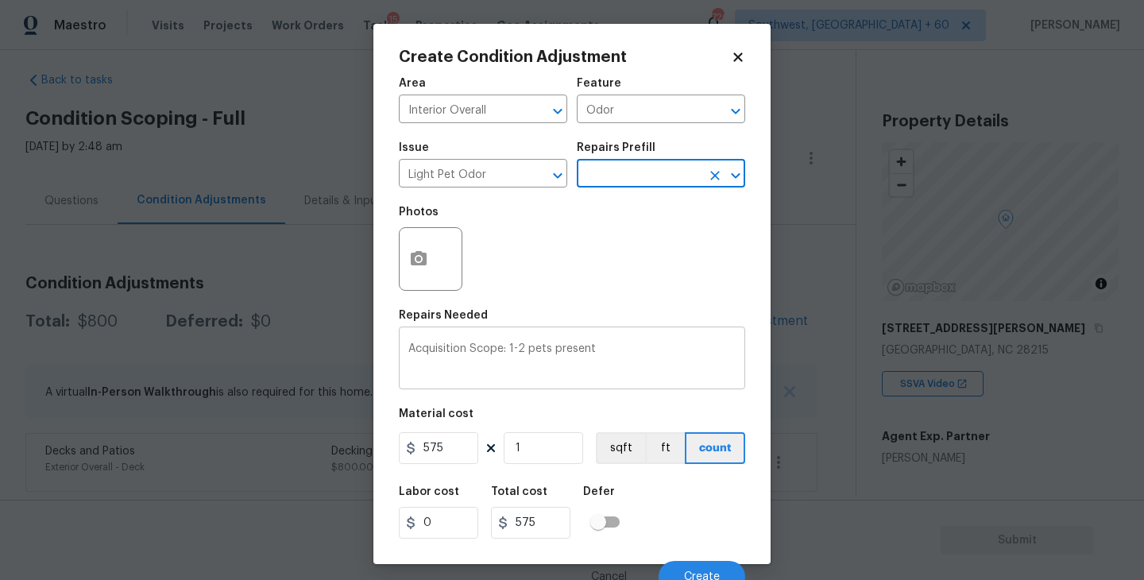
scroll to position [14, 0]
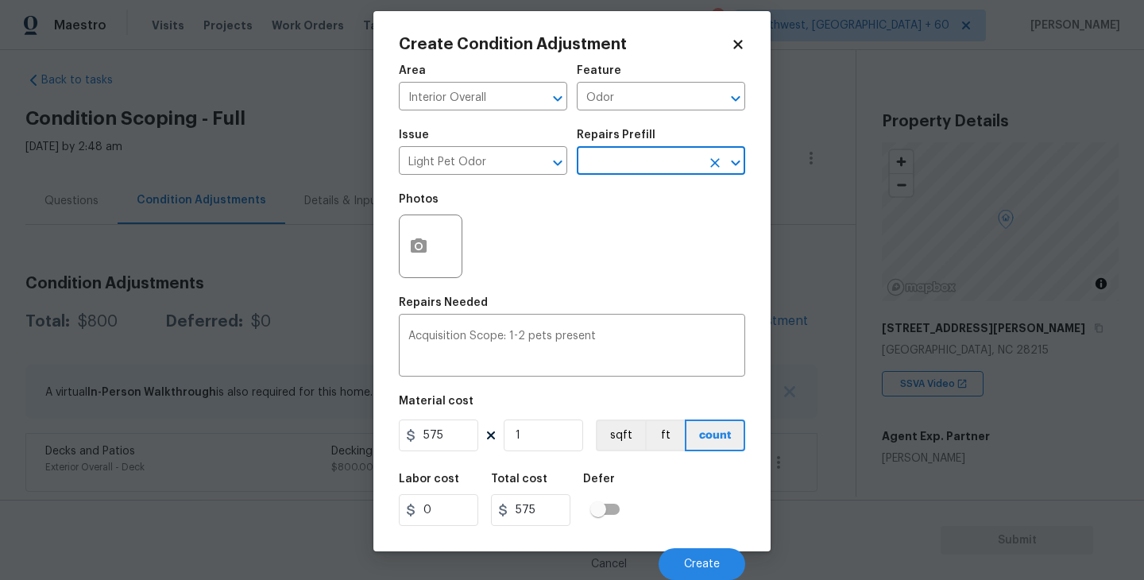
click at [679, 546] on div "Cancel Create" at bounding box center [572, 557] width 346 height 44
click at [683, 556] on button "Create" at bounding box center [702, 564] width 87 height 32
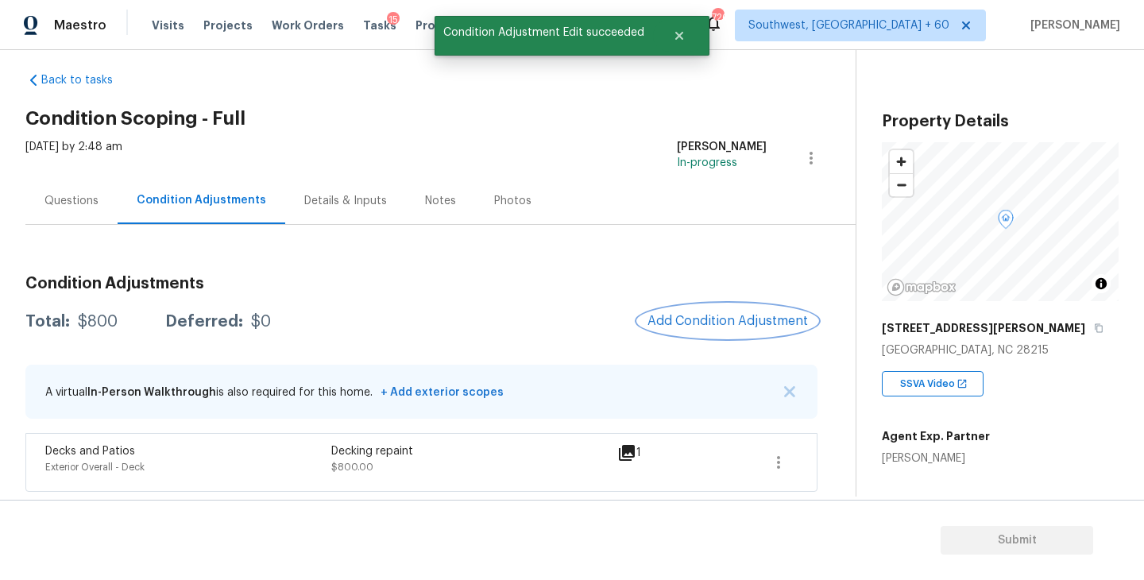
scroll to position [0, 0]
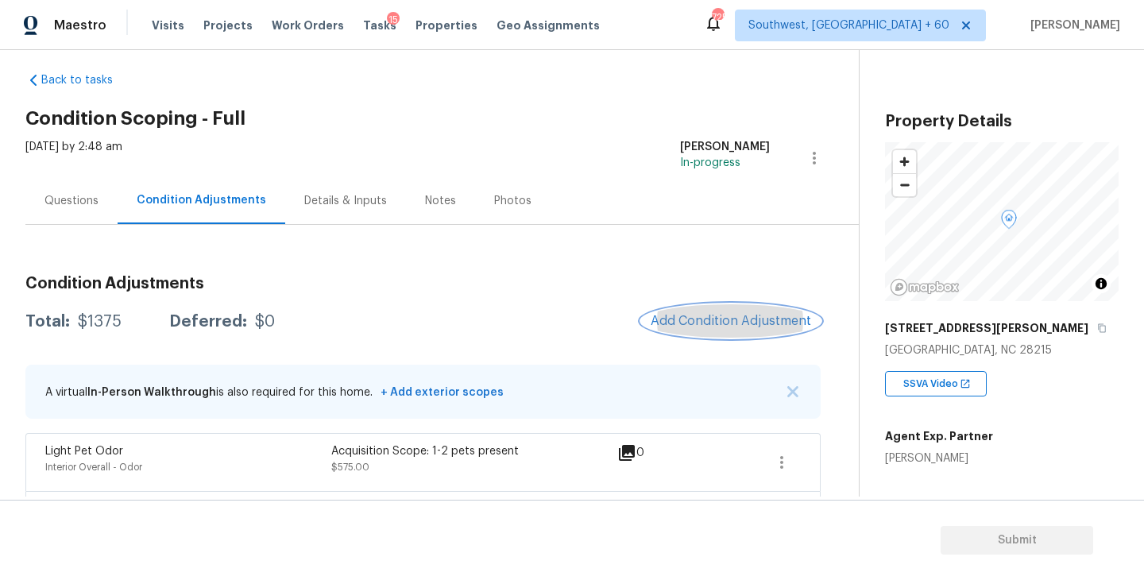
click at [691, 331] on button "Add Condition Adjustment" at bounding box center [731, 320] width 180 height 33
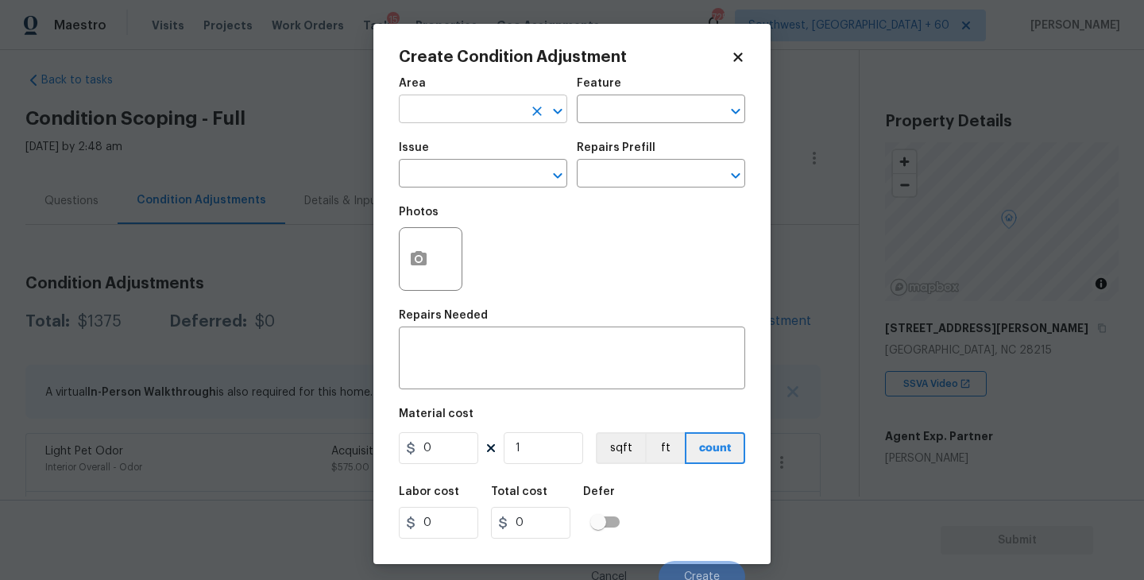
click at [477, 107] on input "text" at bounding box center [461, 111] width 124 height 25
click at [479, 169] on li "Exterior Overall" at bounding box center [483, 173] width 168 height 26
type input "Exterior Overall"
click at [620, 119] on input "text" at bounding box center [639, 111] width 124 height 25
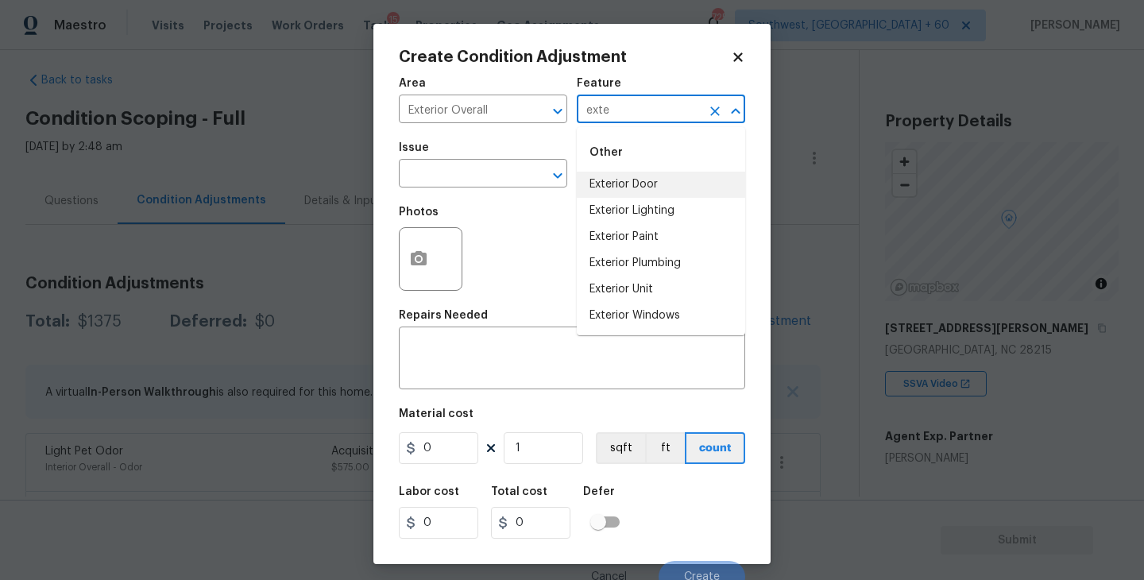
click at [631, 180] on li "Exterior Door" at bounding box center [661, 185] width 168 height 26
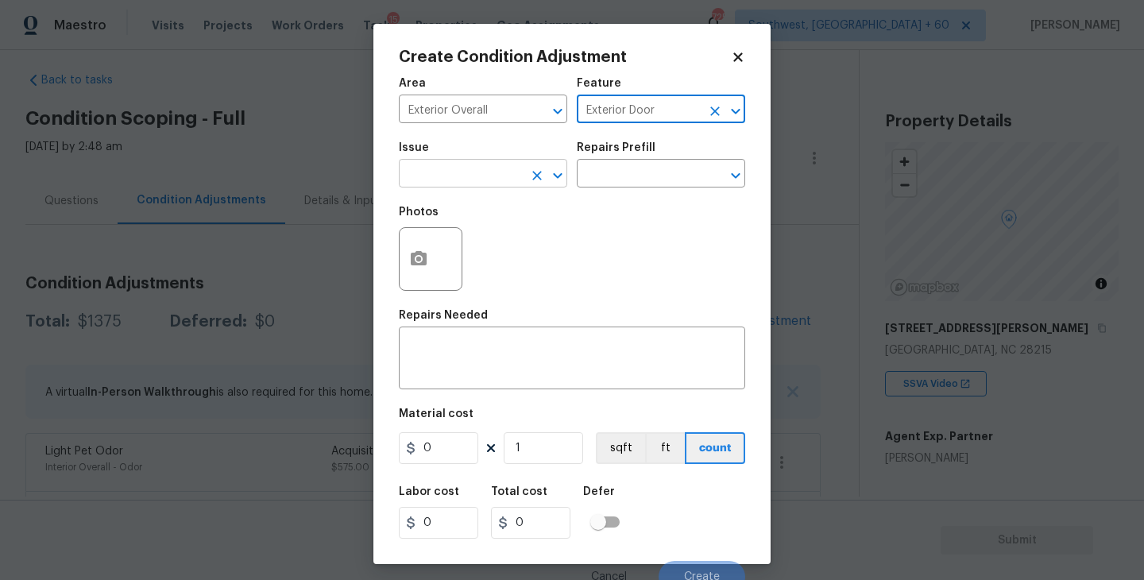
type input "Exterior Door"
click at [500, 182] on input "text" at bounding box center [461, 175] width 124 height 25
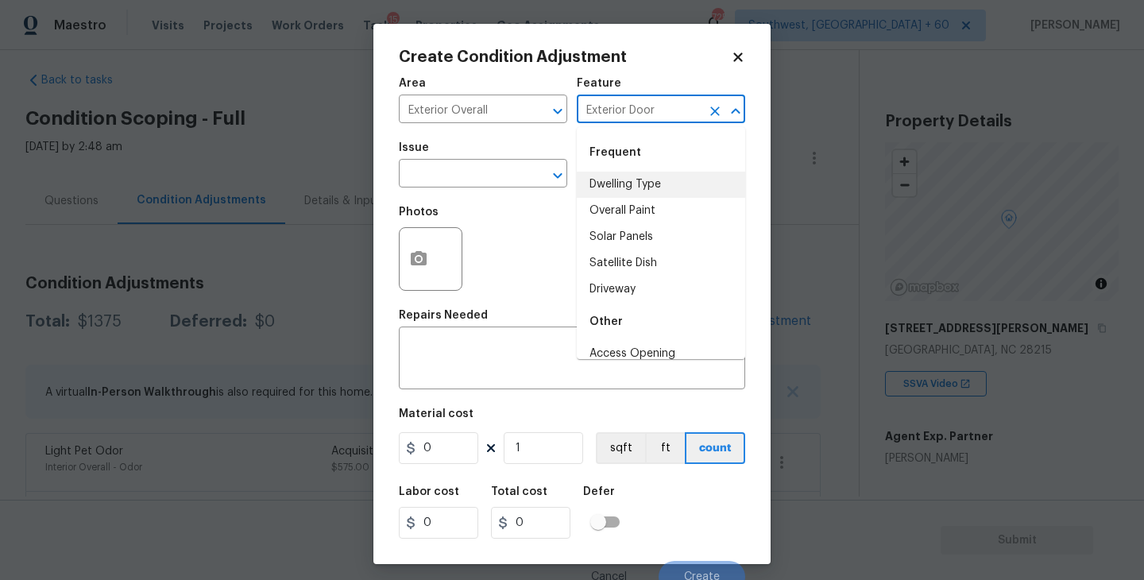
click at [683, 102] on input "Exterior Door" at bounding box center [639, 111] width 124 height 25
click at [501, 178] on input "text" at bounding box center [461, 175] width 124 height 25
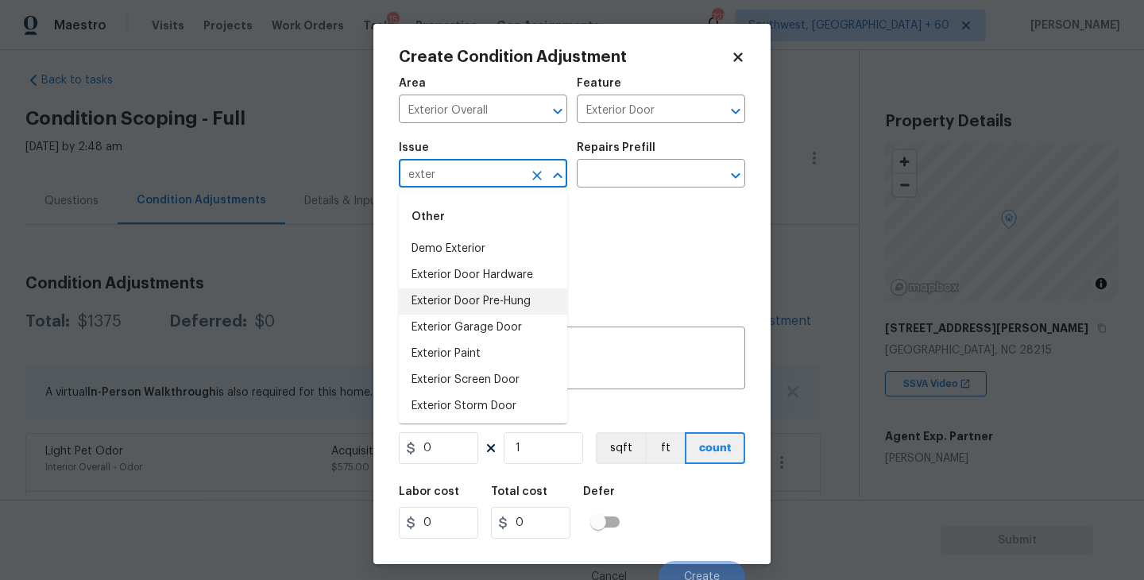
click at [485, 299] on li "Exterior Door Pre-Hung" at bounding box center [483, 301] width 168 height 26
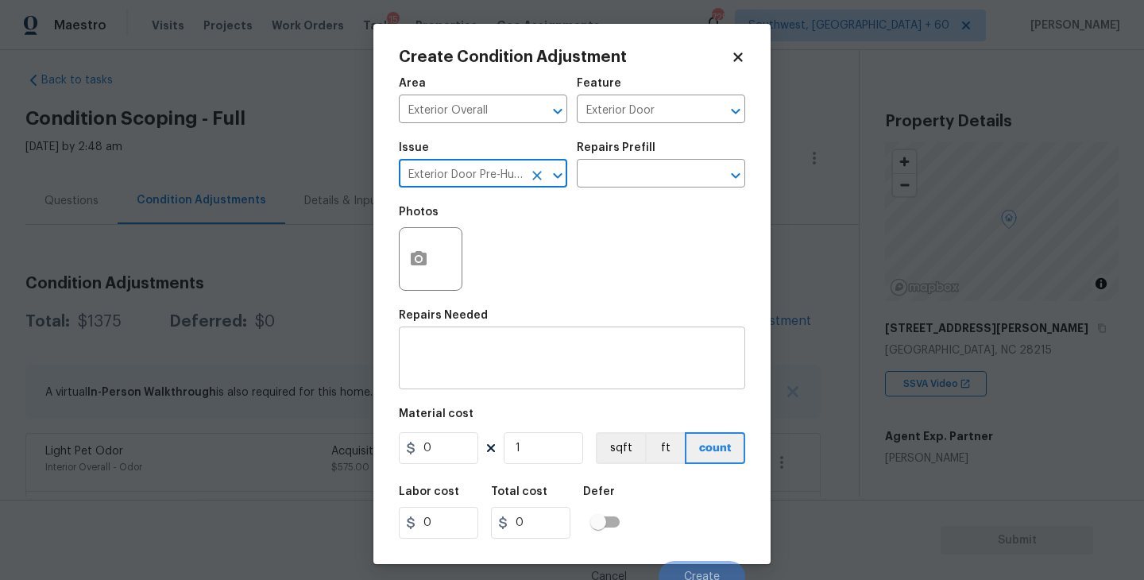
type input "Exterior Door Pre-Hung"
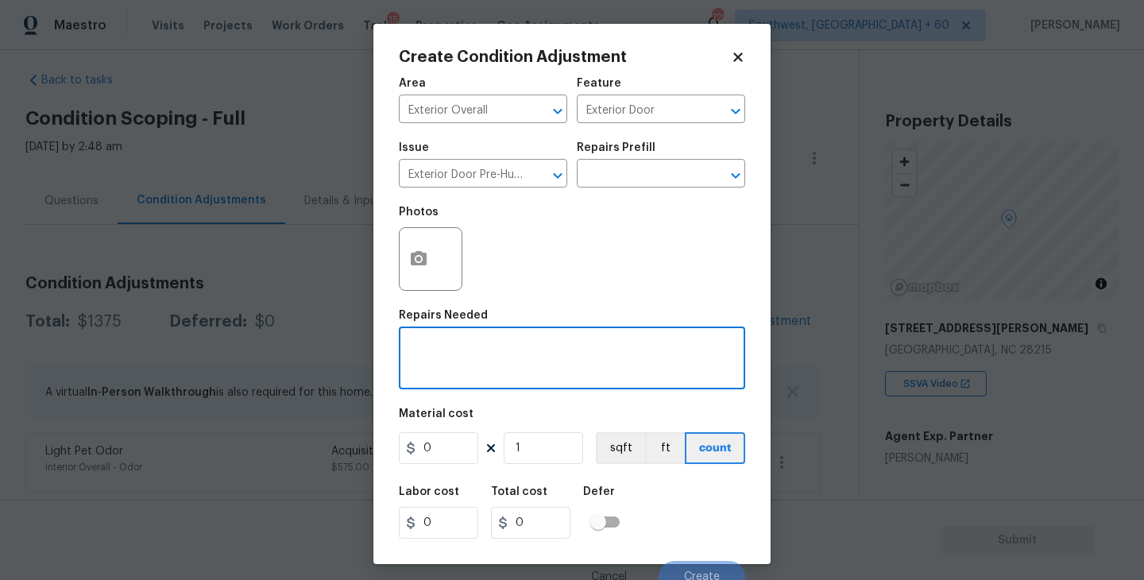
click at [485, 354] on textarea at bounding box center [571, 359] width 327 height 33
type textarea "Pet door remove"
drag, startPoint x: 442, startPoint y: 451, endPoint x: 337, endPoint y: 458, distance: 105.1
click at [337, 458] on div "Create Condition Adjustment Area Exterior Overall ​ Feature Exterior Door ​ Iss…" at bounding box center [572, 290] width 1144 height 580
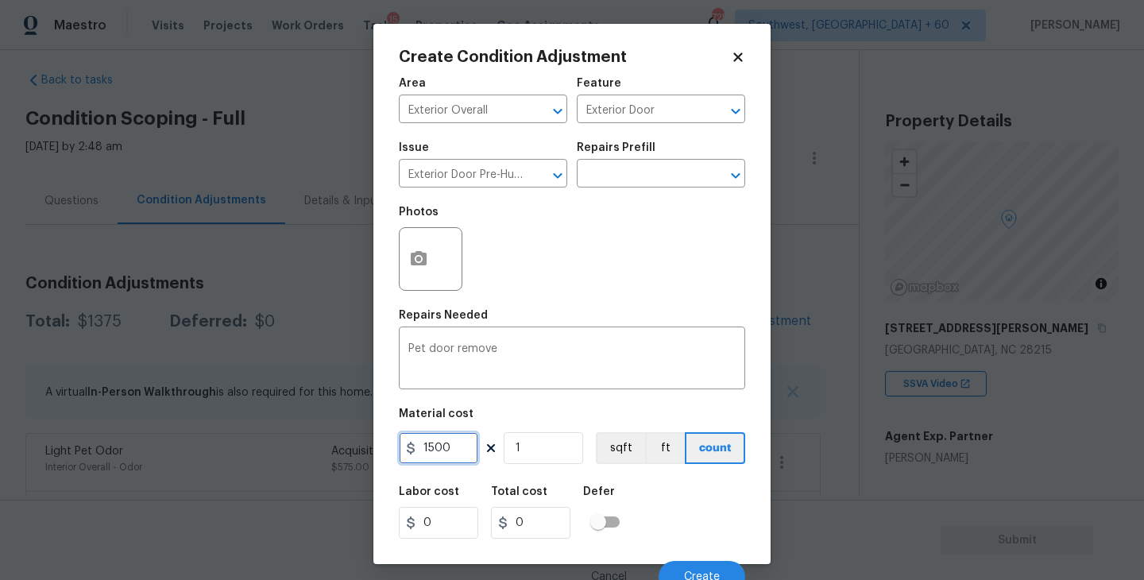
type input "1500"
click at [425, 266] on icon "button" at bounding box center [418, 258] width 19 height 19
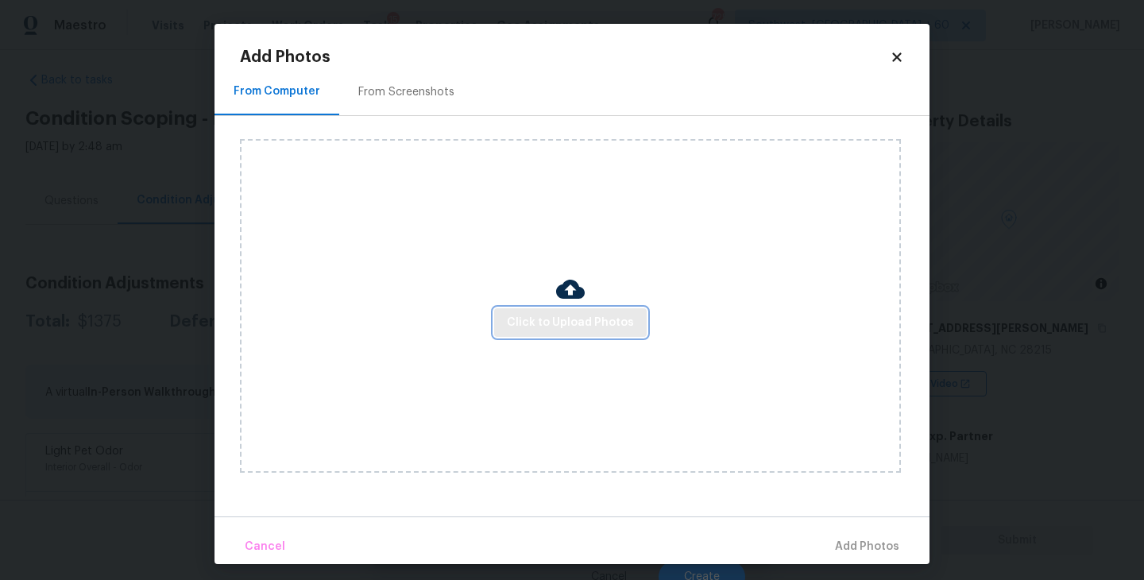
click at [526, 331] on span "Click to Upload Photos" at bounding box center [570, 323] width 127 height 20
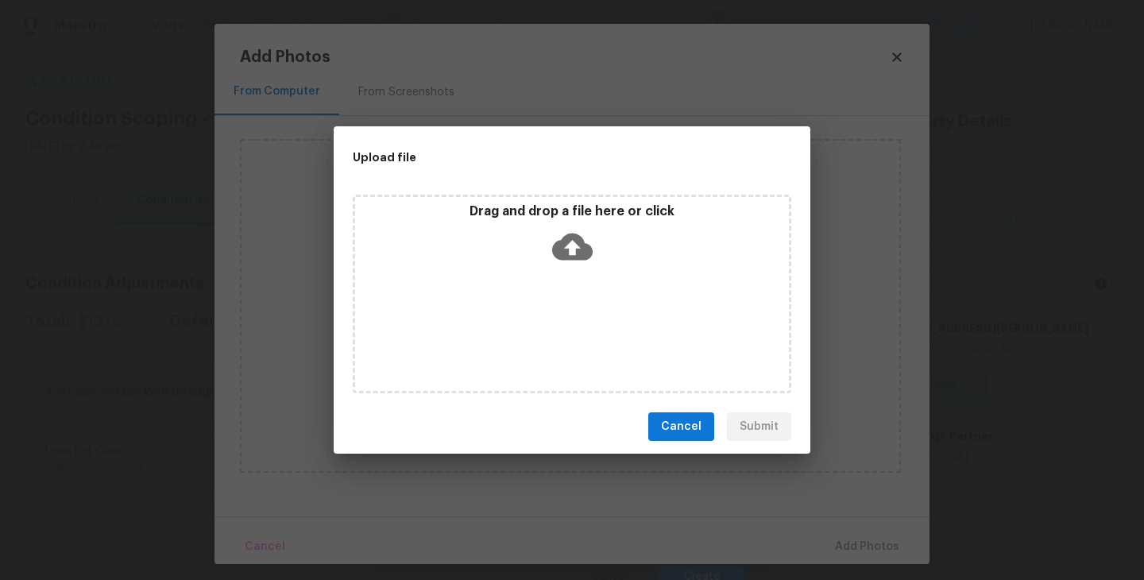
click at [553, 299] on div "Drag and drop a file here or click" at bounding box center [572, 294] width 439 height 199
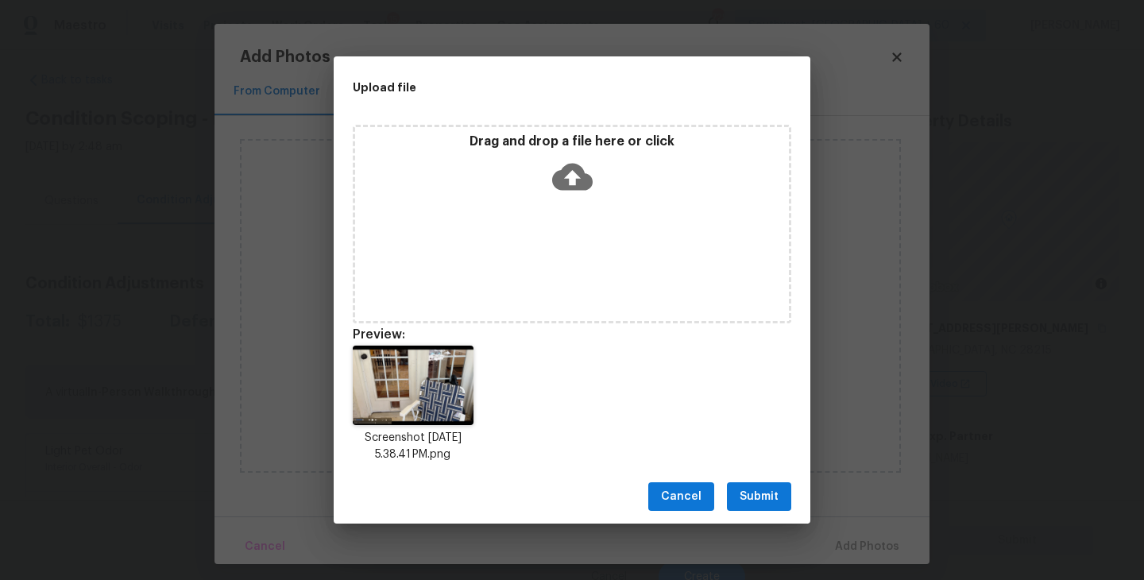
click at [760, 497] on span "Submit" at bounding box center [759, 497] width 39 height 20
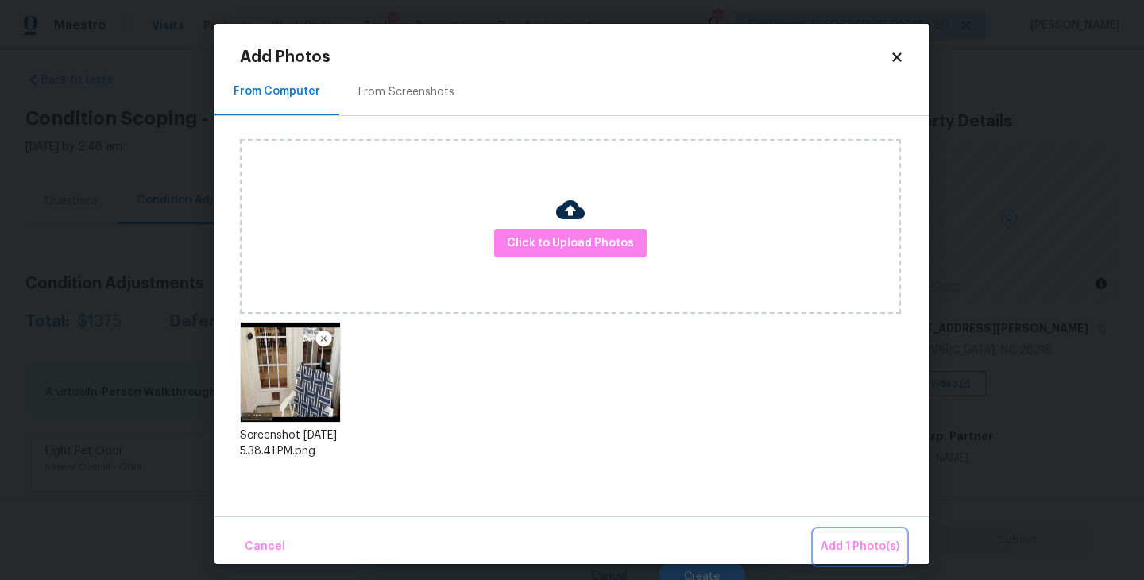
click at [829, 541] on span "Add 1 Photo(s)" at bounding box center [860, 547] width 79 height 20
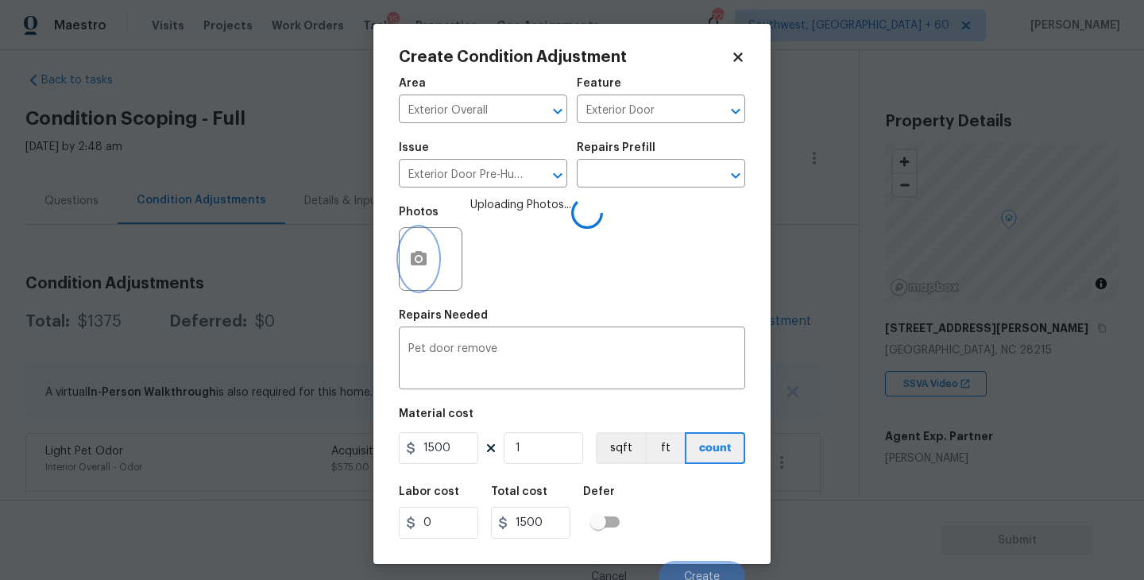
scroll to position [14, 0]
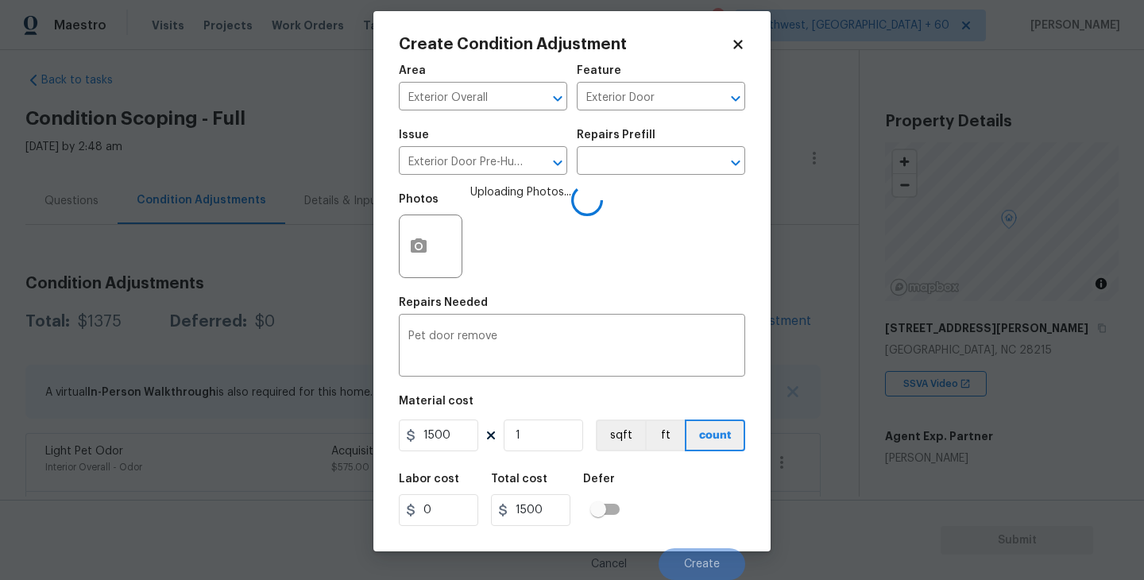
click at [705, 504] on div "Labor cost 0 Total cost 1500 Defer" at bounding box center [572, 500] width 346 height 72
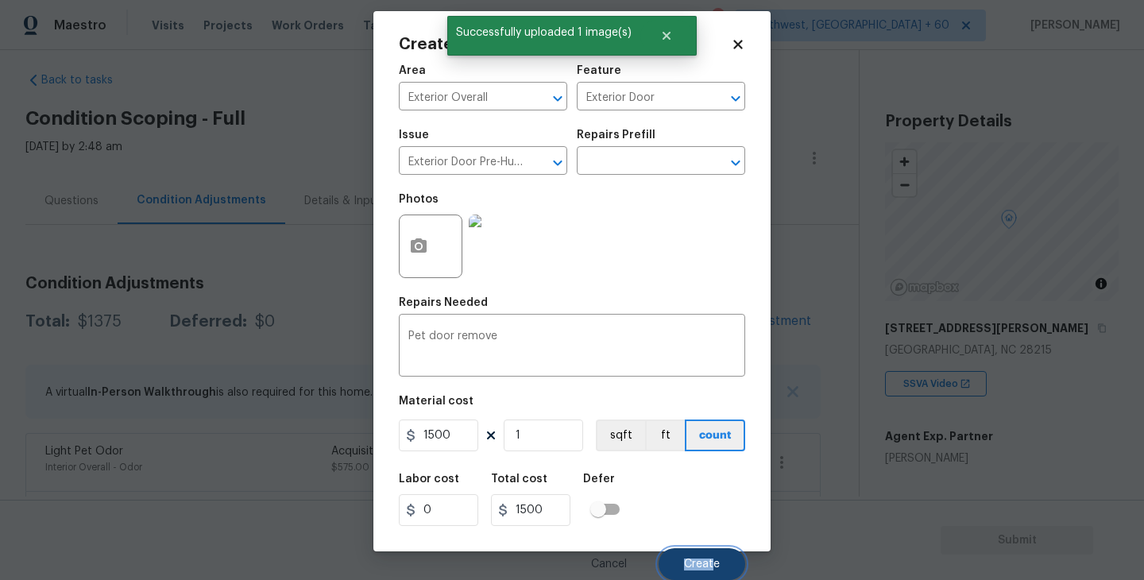
click at [715, 559] on span "Create" at bounding box center [702, 565] width 36 height 12
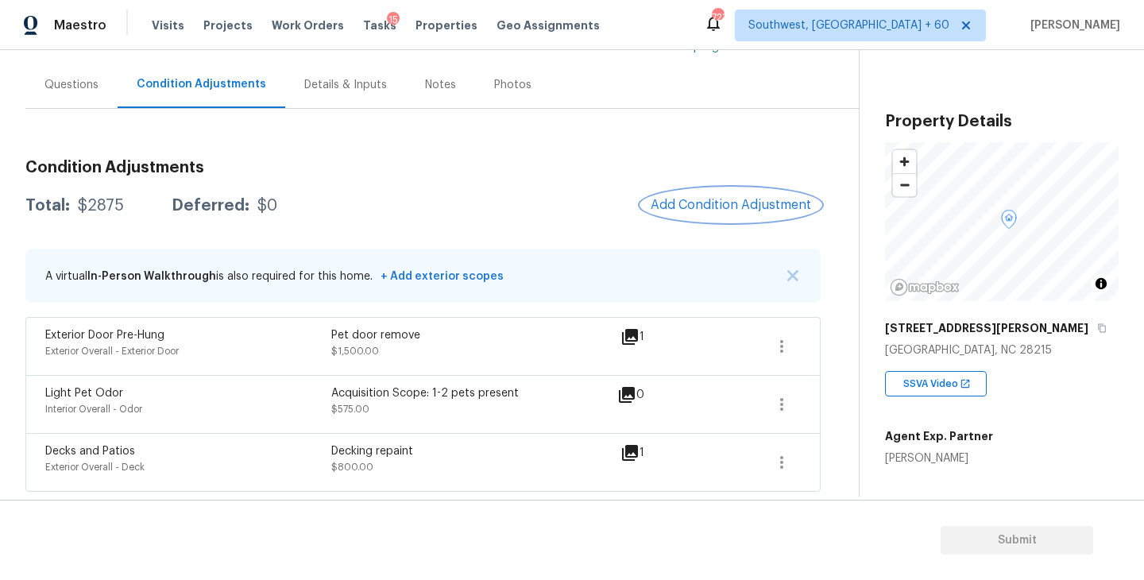
scroll to position [122, 0]
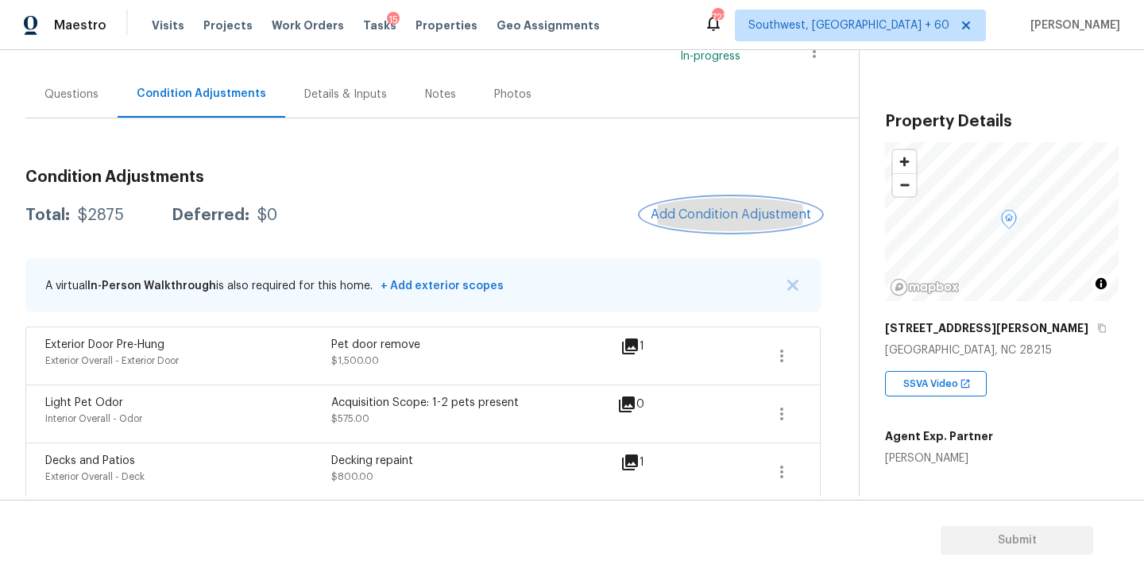
click at [669, 216] on span "Add Condition Adjustment" at bounding box center [731, 214] width 160 height 14
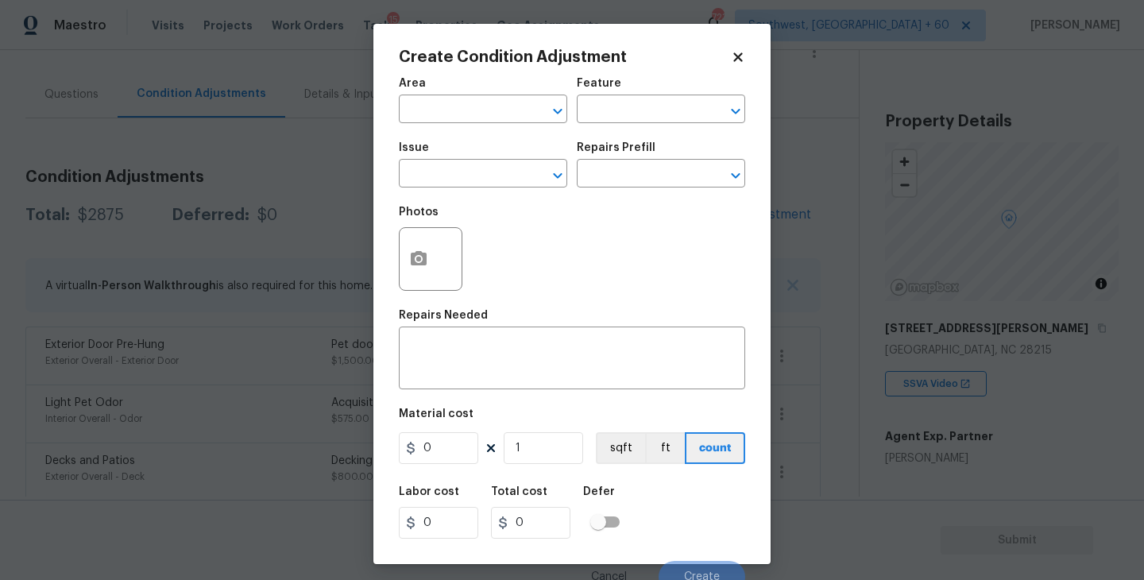
click at [452, 134] on span "Issue ​" at bounding box center [483, 165] width 168 height 64
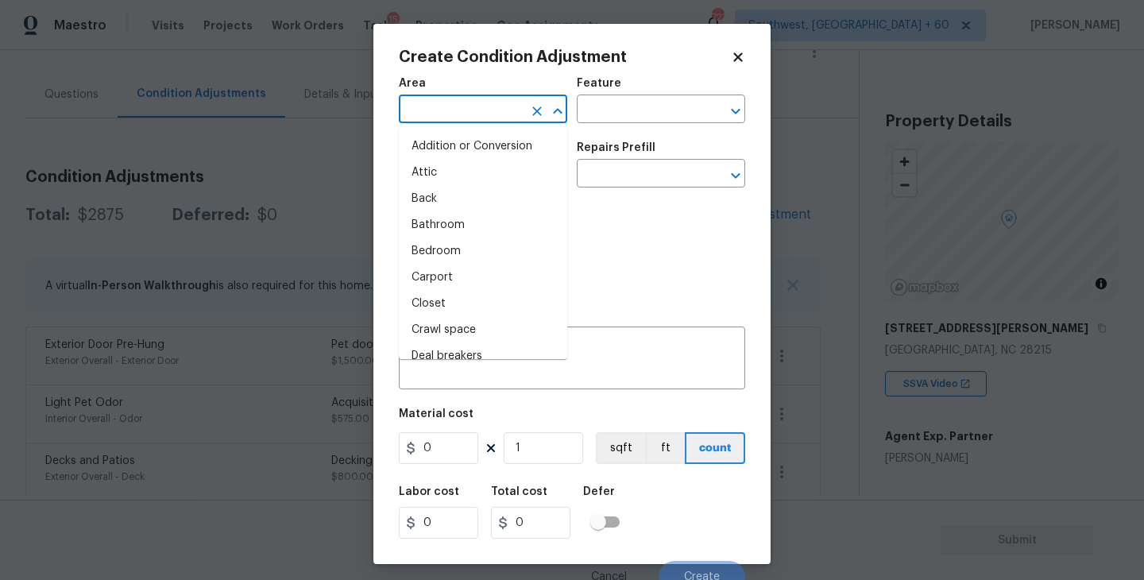
click at [444, 116] on input "text" at bounding box center [461, 111] width 124 height 25
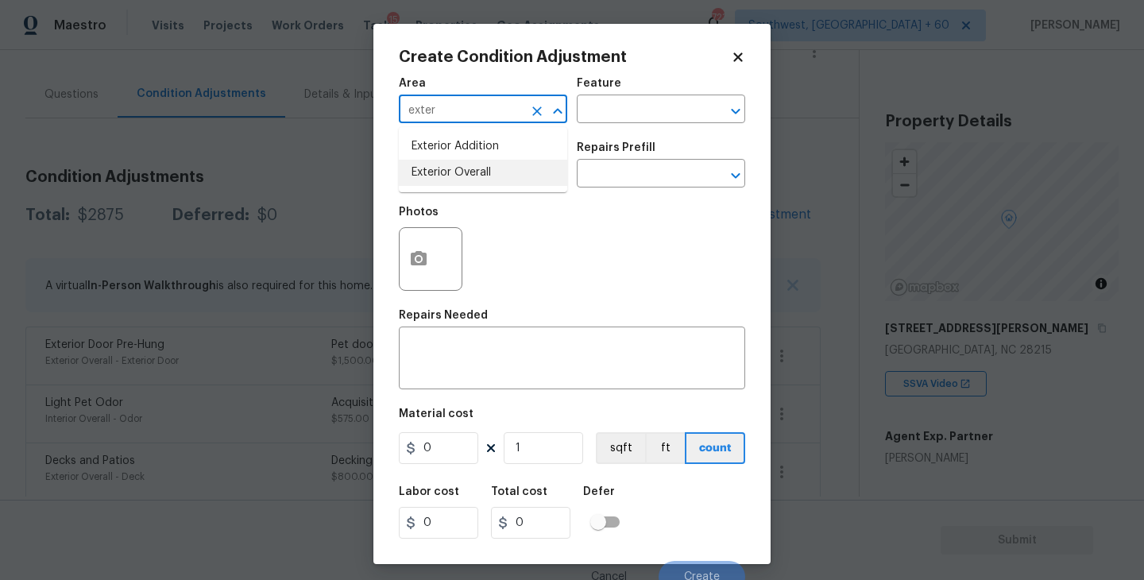
click at [473, 176] on li "Exterior Overall" at bounding box center [483, 173] width 168 height 26
type input "Exterior Overall"
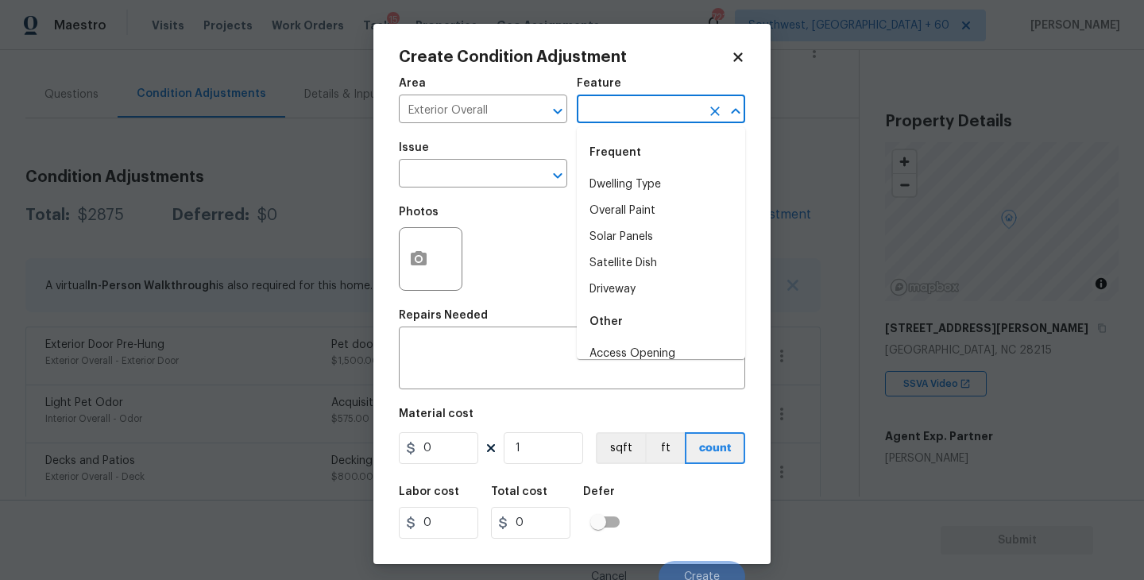
click at [627, 122] on input "text" at bounding box center [639, 111] width 124 height 25
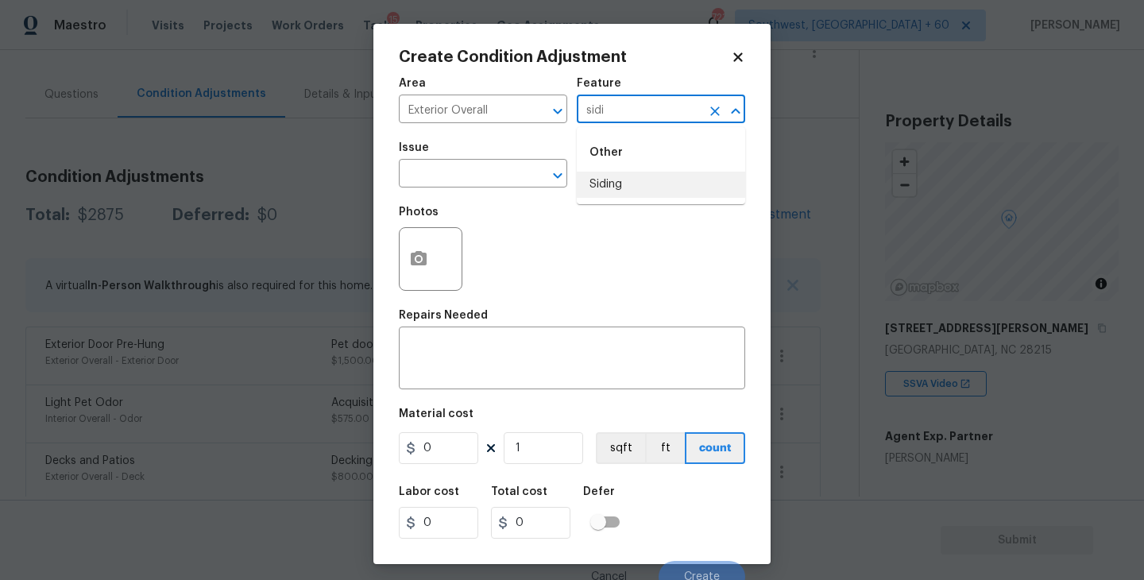
click at [652, 188] on li "Siding" at bounding box center [661, 185] width 168 height 26
type input "Siding"
click at [448, 160] on div "Issue" at bounding box center [483, 152] width 168 height 21
click at [444, 169] on input "text" at bounding box center [461, 175] width 124 height 25
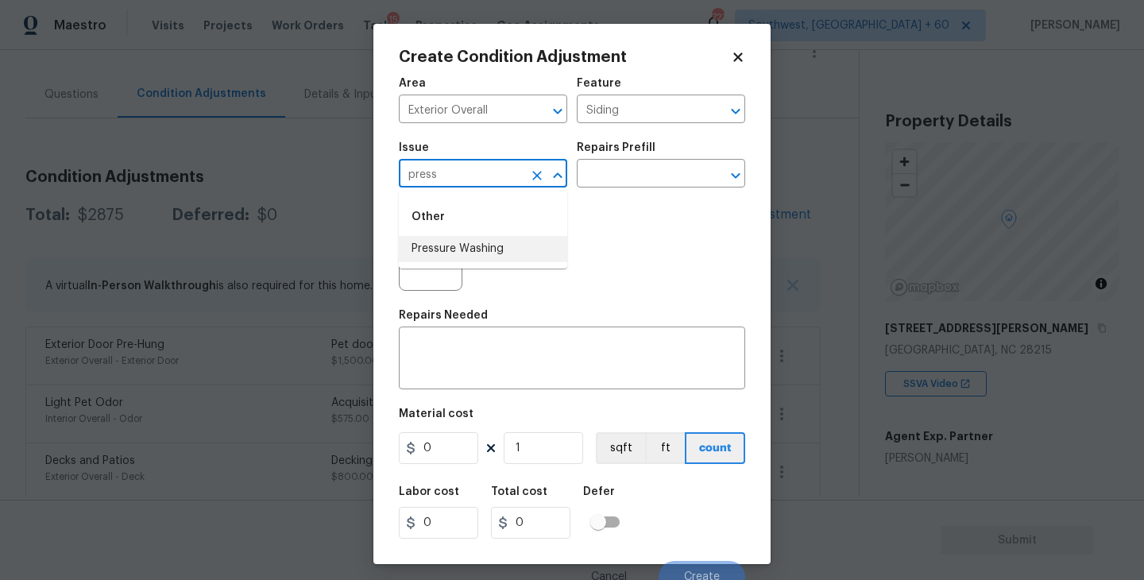
click at [459, 251] on li "Pressure Washing" at bounding box center [483, 249] width 168 height 26
type input "Pressure Washing"
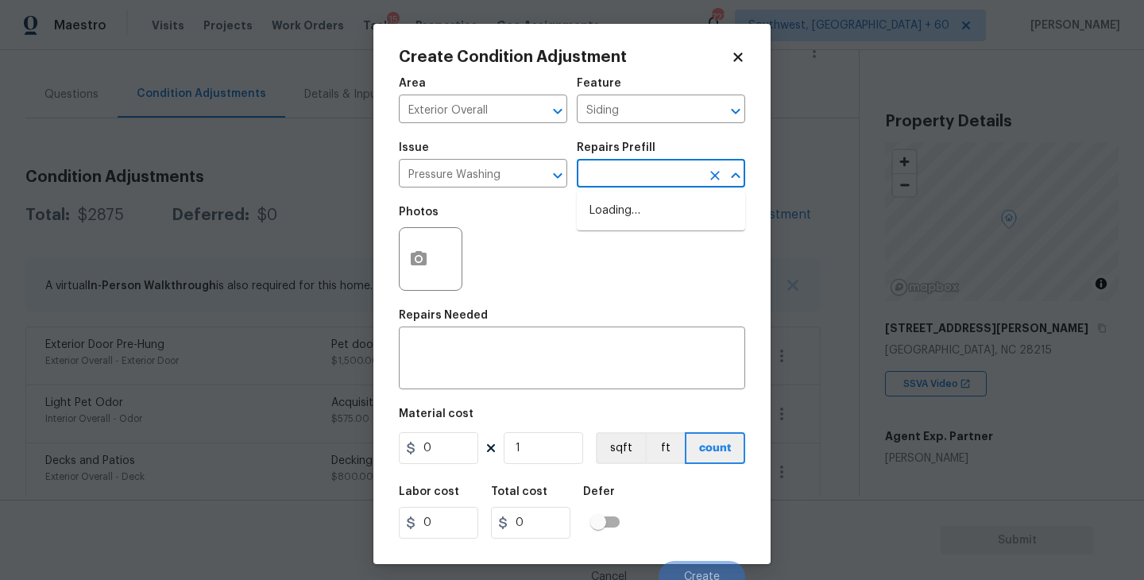
click at [628, 187] on input "text" at bounding box center [639, 175] width 124 height 25
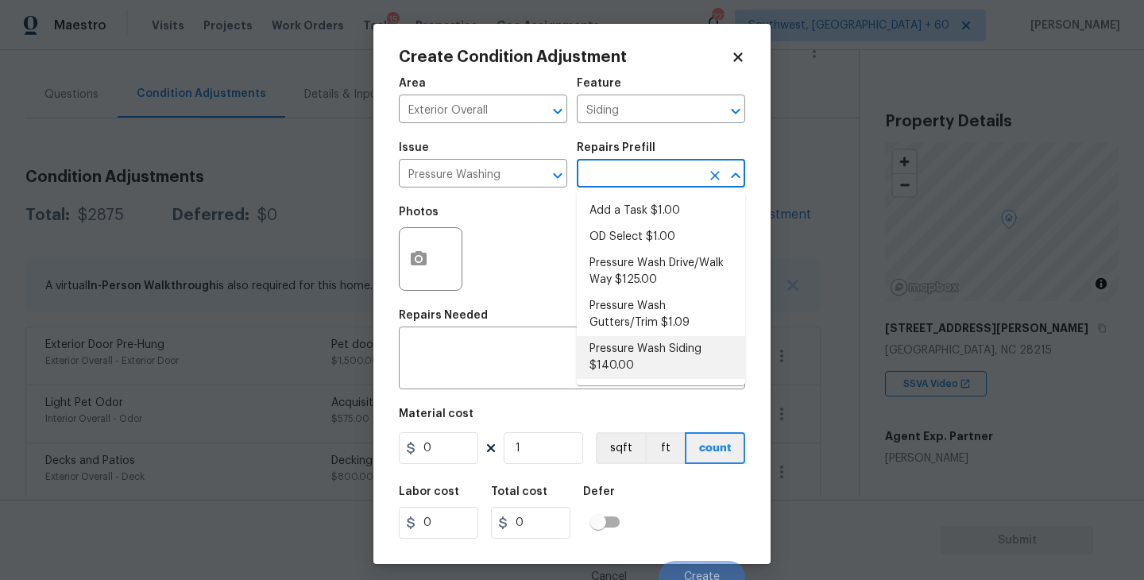
click at [651, 354] on li "Pressure Wash Siding $140.00" at bounding box center [661, 357] width 168 height 43
type textarea "Protect areas as needed for pressure washing. Pressure wash the siding on the h…"
type input "140"
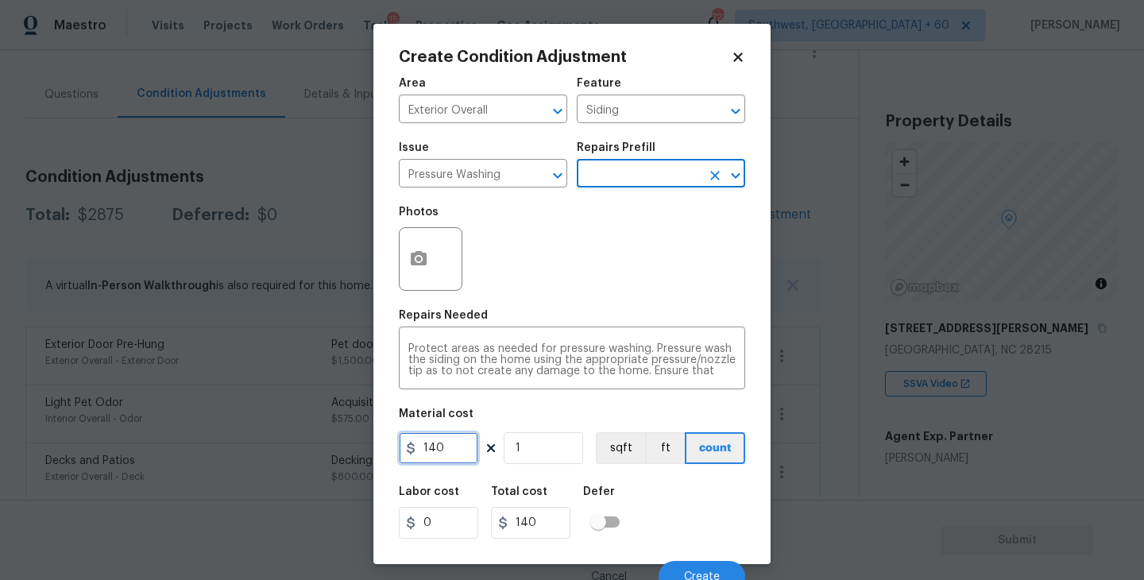
drag, startPoint x: 448, startPoint y: 444, endPoint x: 300, endPoint y: 444, distance: 147.8
click at [300, 444] on div "Create Condition Adjustment Area Exterior Overall ​ Feature Siding ​ Issue Pres…" at bounding box center [572, 290] width 1144 height 580
type input "200"
click at [423, 268] on icon "button" at bounding box center [418, 258] width 19 height 19
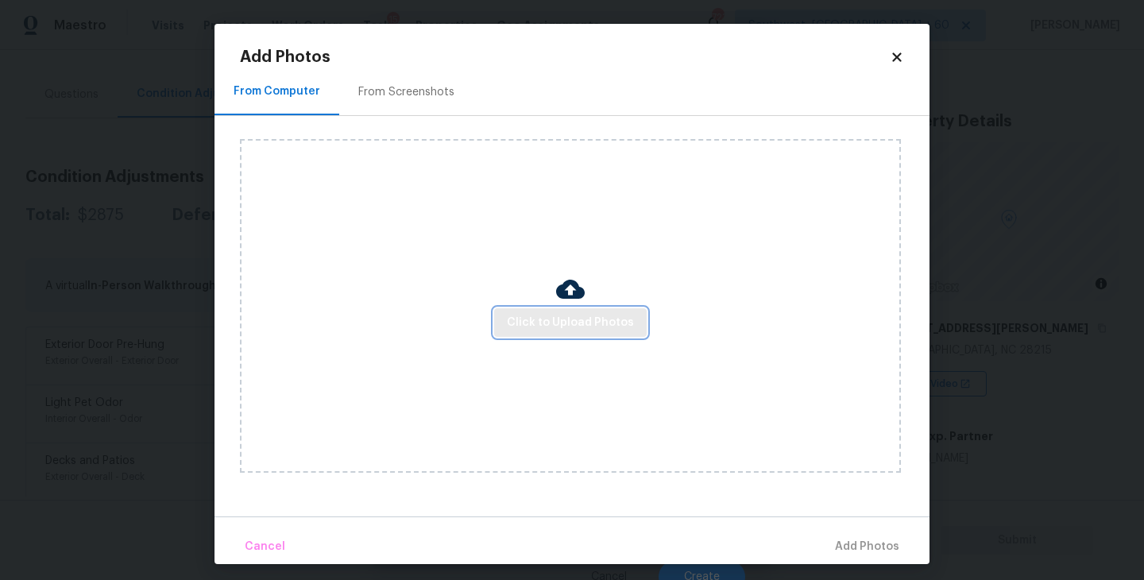
click at [551, 323] on span "Click to Upload Photos" at bounding box center [570, 323] width 127 height 20
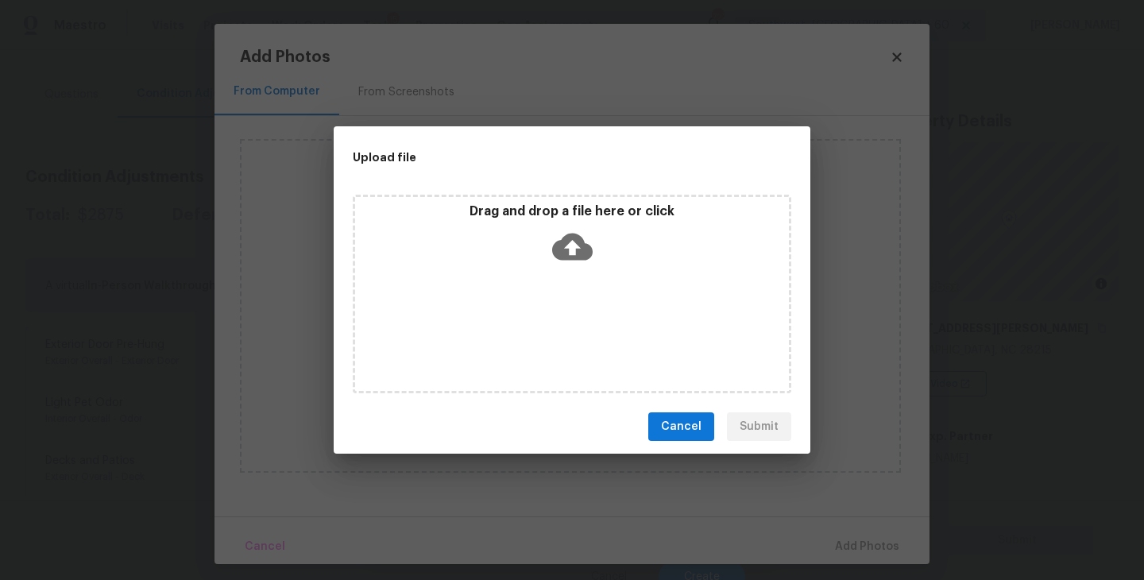
click at [565, 288] on div "Drag and drop a file here or click" at bounding box center [572, 294] width 439 height 199
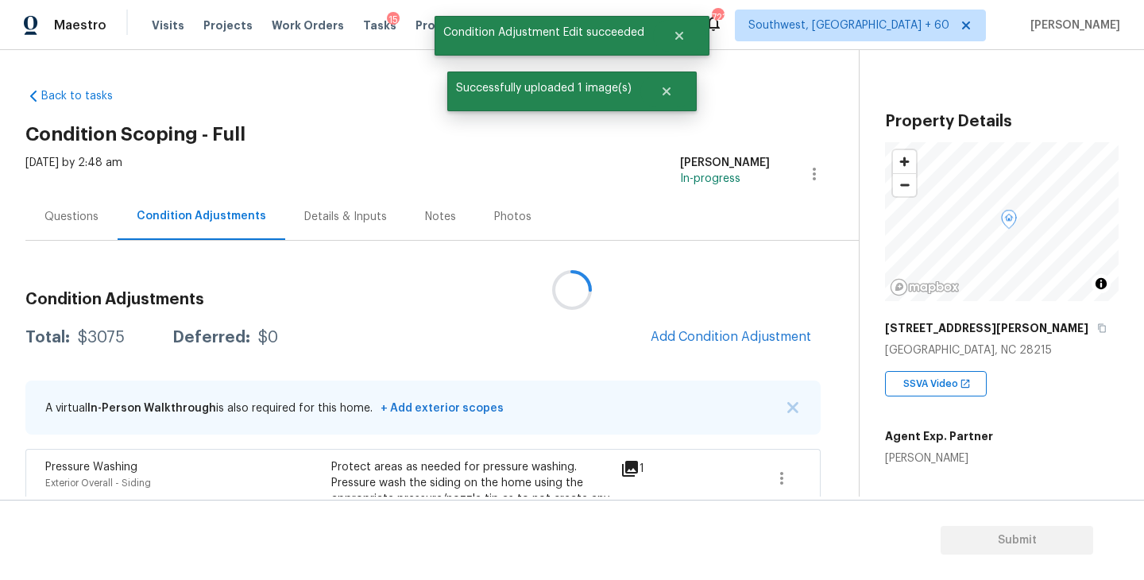
scroll to position [122, 0]
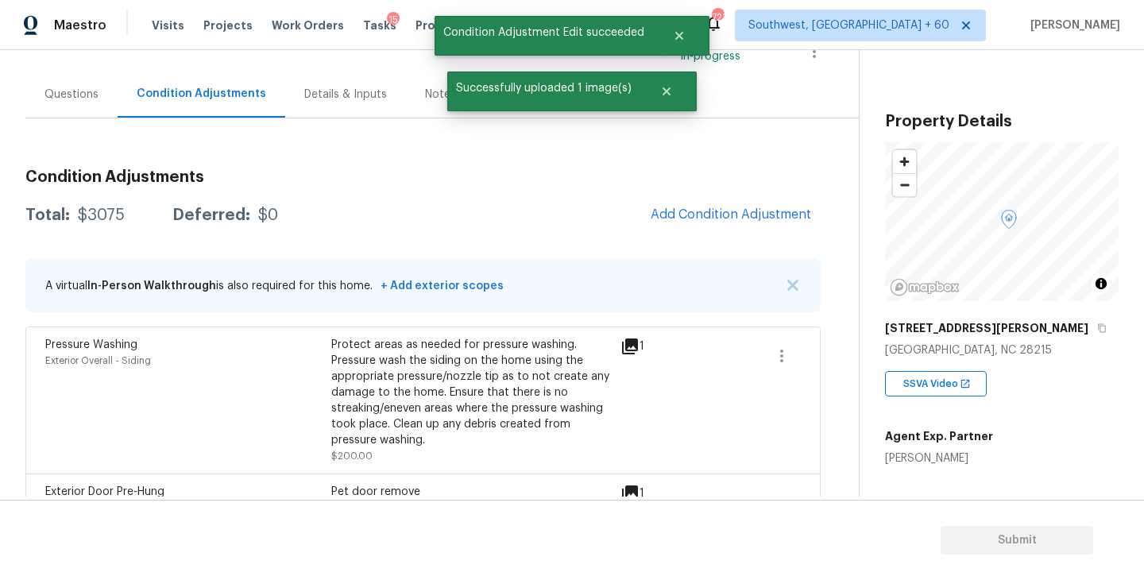
click at [696, 208] on span "Add Condition Adjustment" at bounding box center [731, 214] width 160 height 14
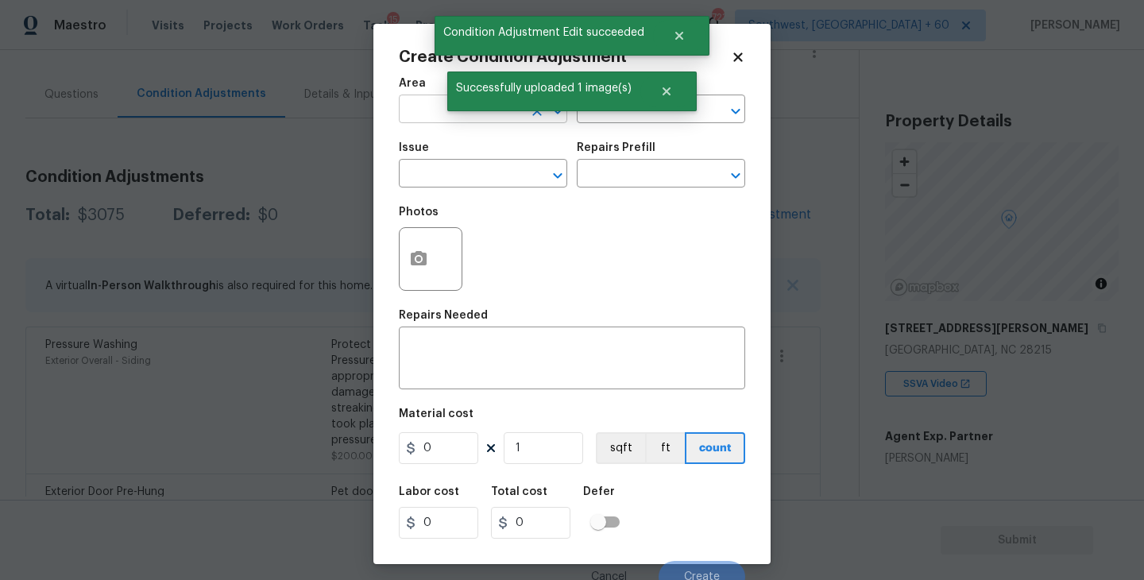
click at [433, 118] on input "text" at bounding box center [461, 111] width 124 height 25
click at [459, 163] on li "Exterior Overall" at bounding box center [483, 173] width 168 height 26
type input "Exterior Overall"
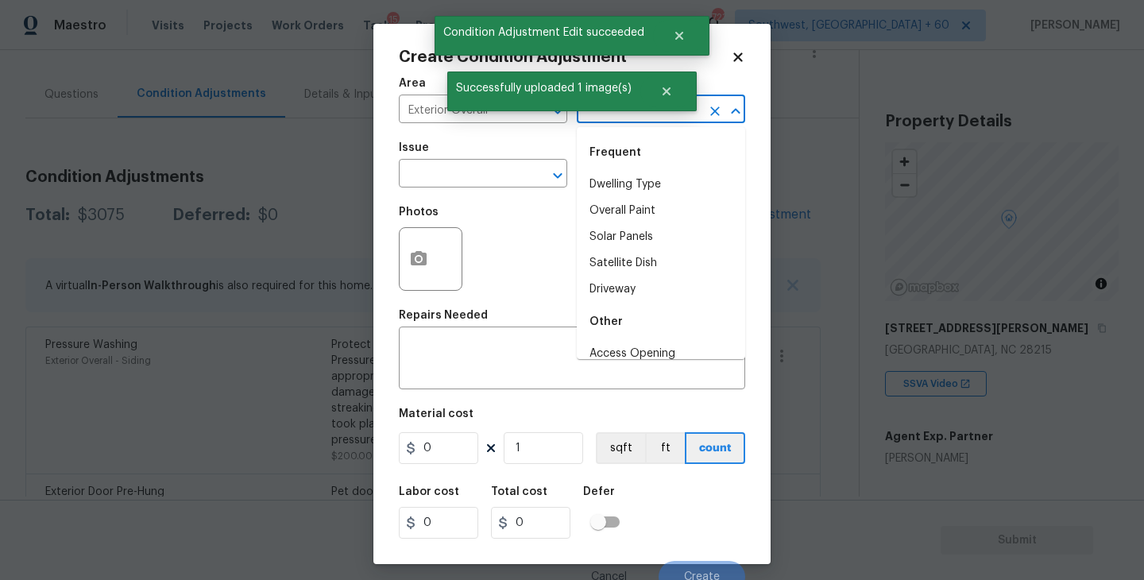
click at [601, 120] on input "text" at bounding box center [639, 111] width 124 height 25
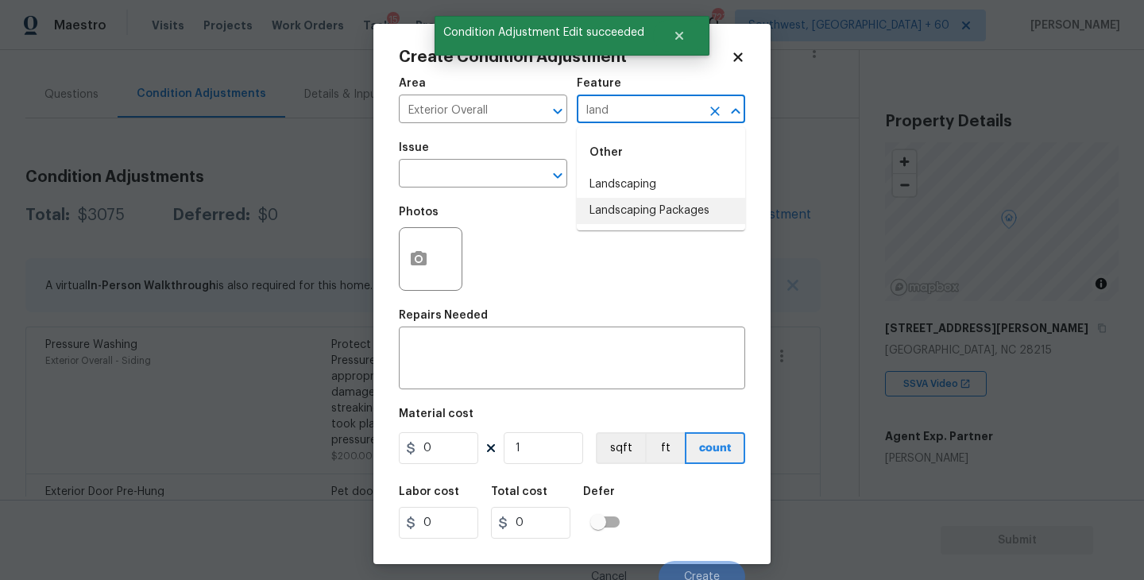
click at [620, 212] on li "Landscaping Packages" at bounding box center [661, 211] width 168 height 26
type input "Landscaping Packages"
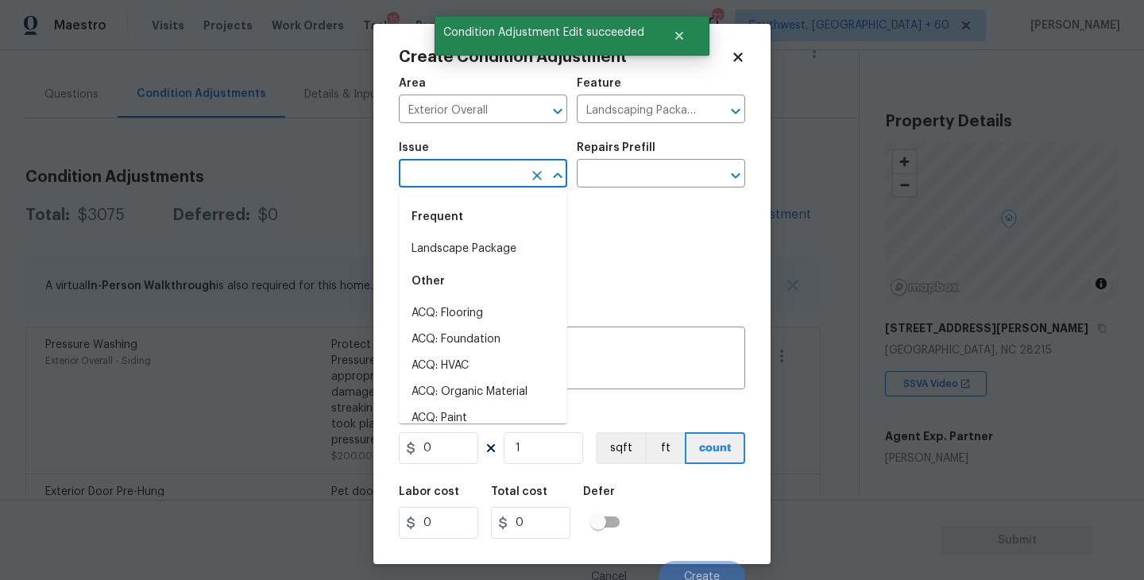
click at [467, 175] on input "text" at bounding box center [461, 175] width 124 height 25
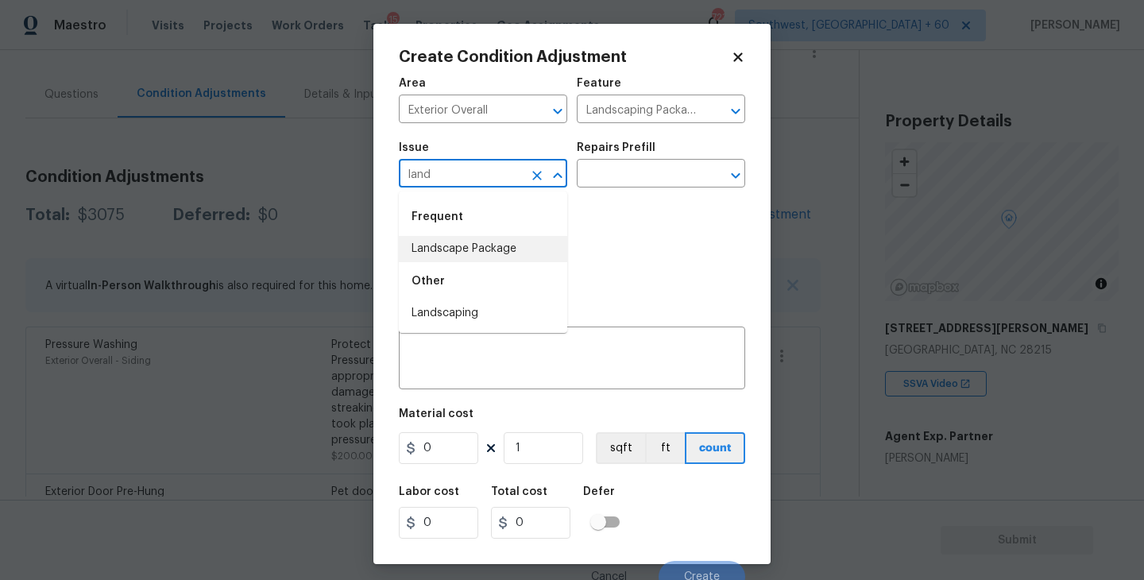
click at [470, 250] on li "Landscape Package" at bounding box center [483, 249] width 168 height 26
type input "Landscape Package"
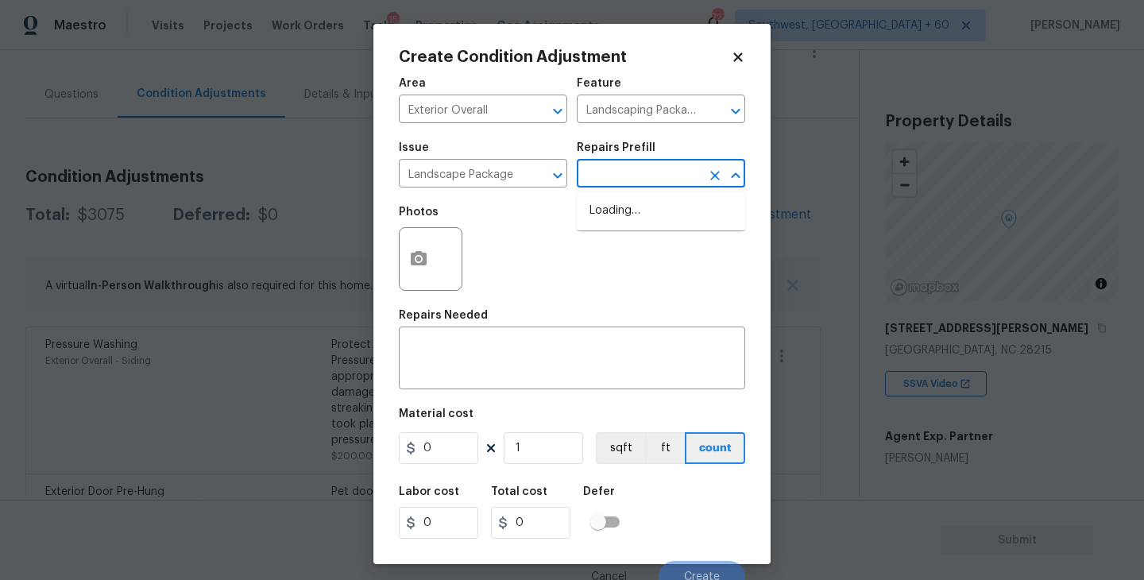
click at [590, 185] on input "text" at bounding box center [639, 175] width 124 height 25
click at [612, 215] on li "Initial landscaping package $75.00" at bounding box center [661, 219] width 168 height 43
type input "Home Readiness Packages"
type textarea "Mowing of grass up to 6" in height. Mow, edge along driveways & sidewalks, trim…"
type input "75"
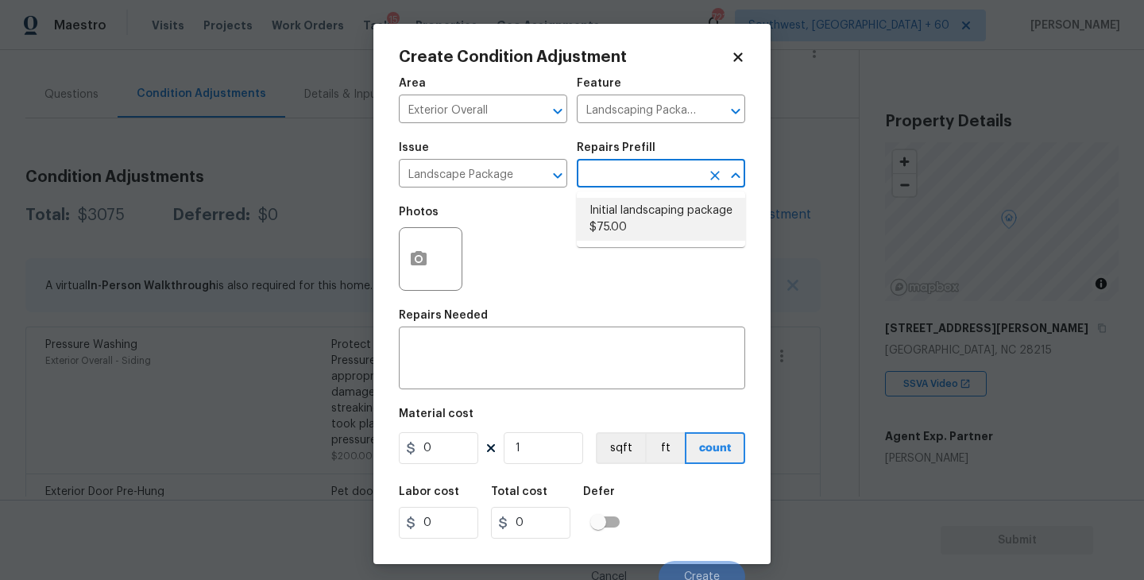
type input "75"
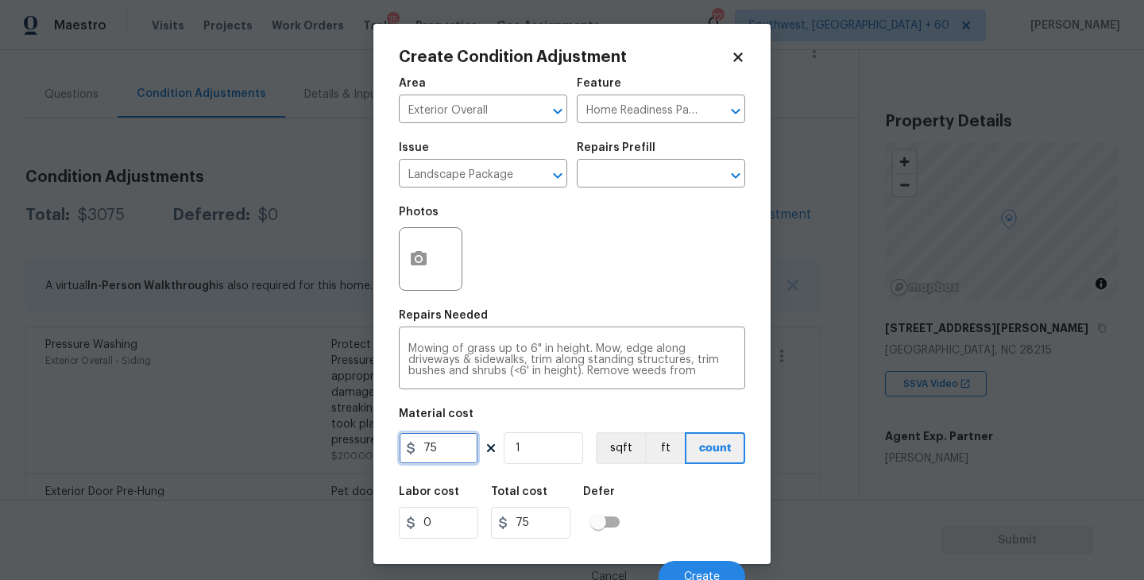
click at [461, 446] on input "75" at bounding box center [438, 448] width 79 height 32
drag, startPoint x: 459, startPoint y: 450, endPoint x: 365, endPoint y: 455, distance: 93.9
click at [365, 455] on div "Create Condition Adjustment Area Exterior Overall ​ Feature Home Readiness Pack…" at bounding box center [572, 290] width 1144 height 580
type input "1000"
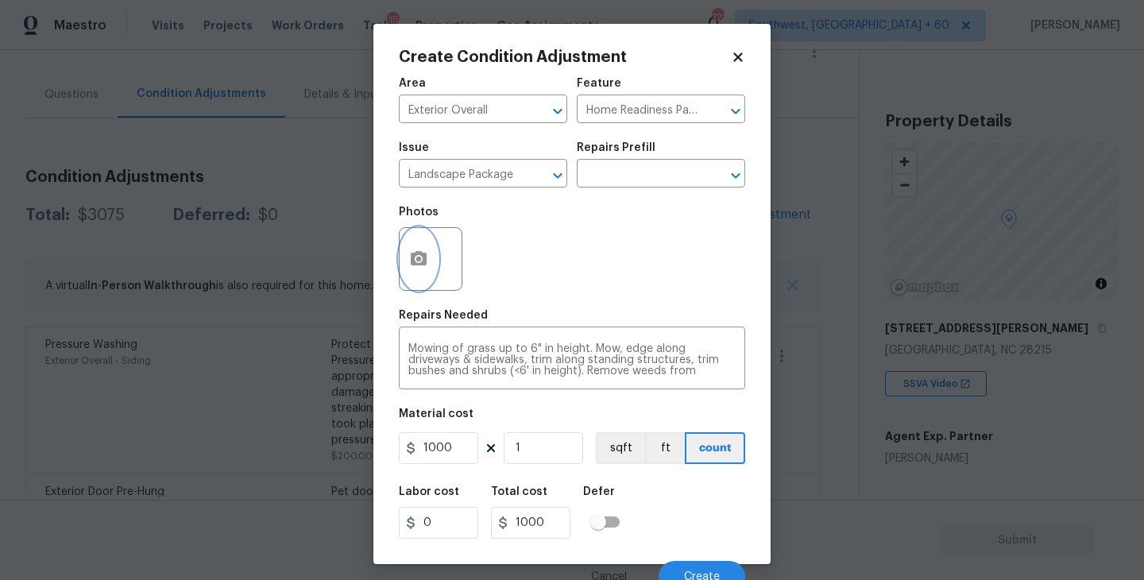
click at [428, 269] on button "button" at bounding box center [419, 259] width 38 height 62
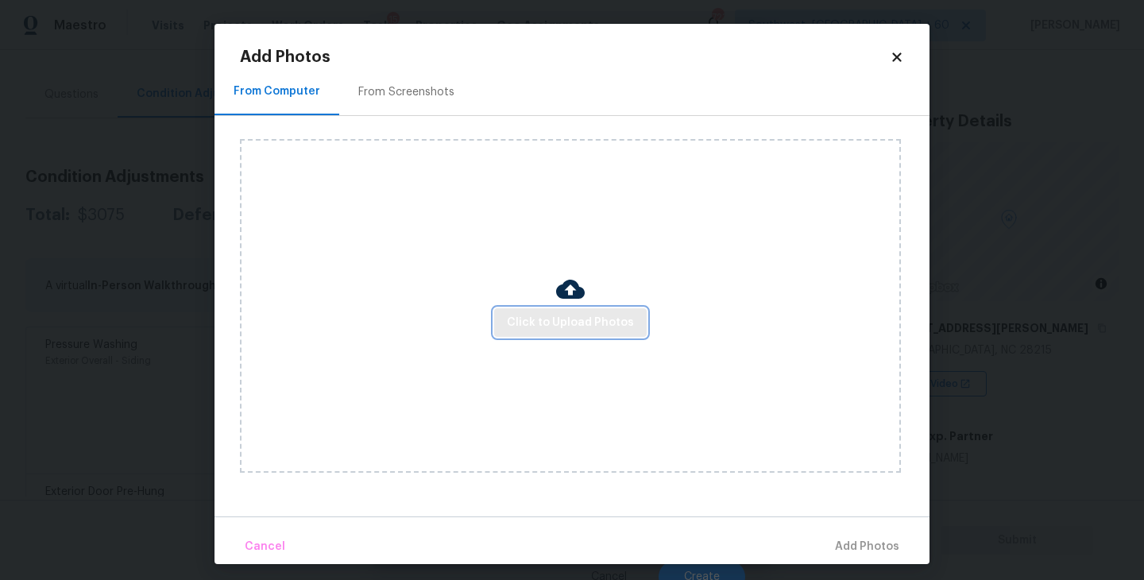
click at [561, 333] on button "Click to Upload Photos" at bounding box center [570, 322] width 153 height 29
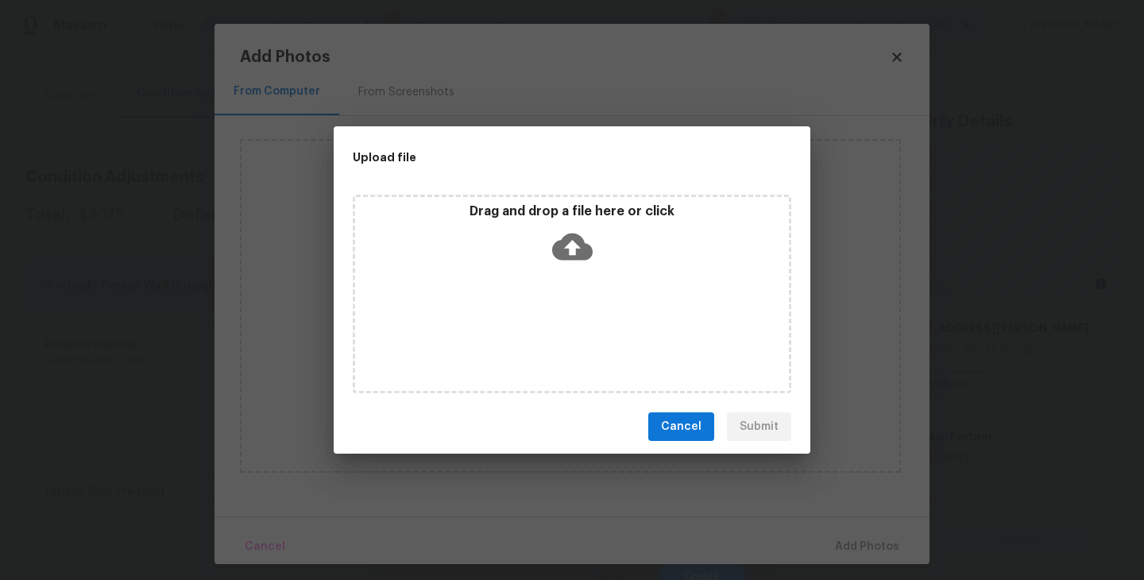
click at [578, 313] on div "Drag and drop a file here or click" at bounding box center [572, 294] width 439 height 199
